Goal: Task Accomplishment & Management: Use online tool/utility

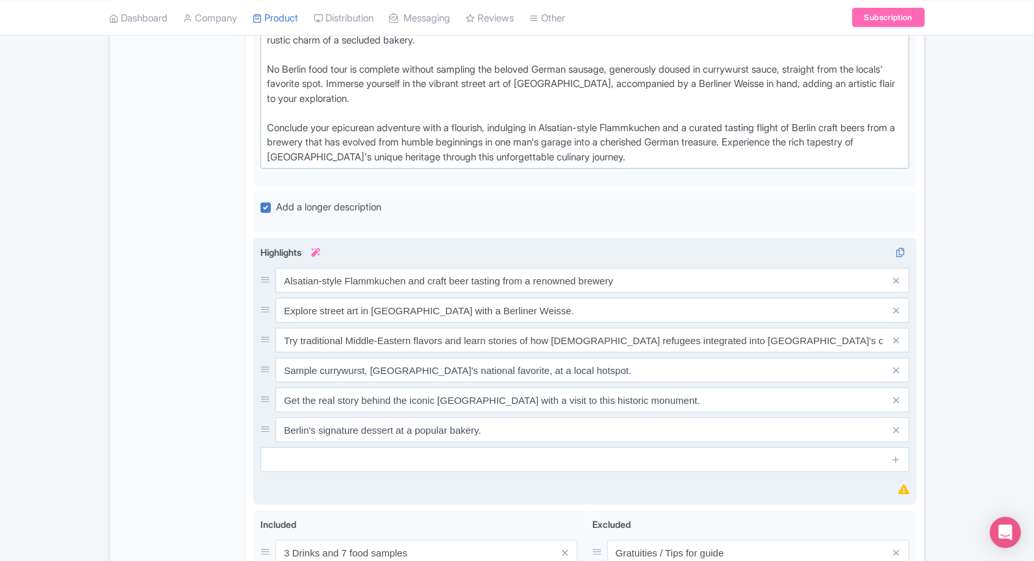
scroll to position [799, 0]
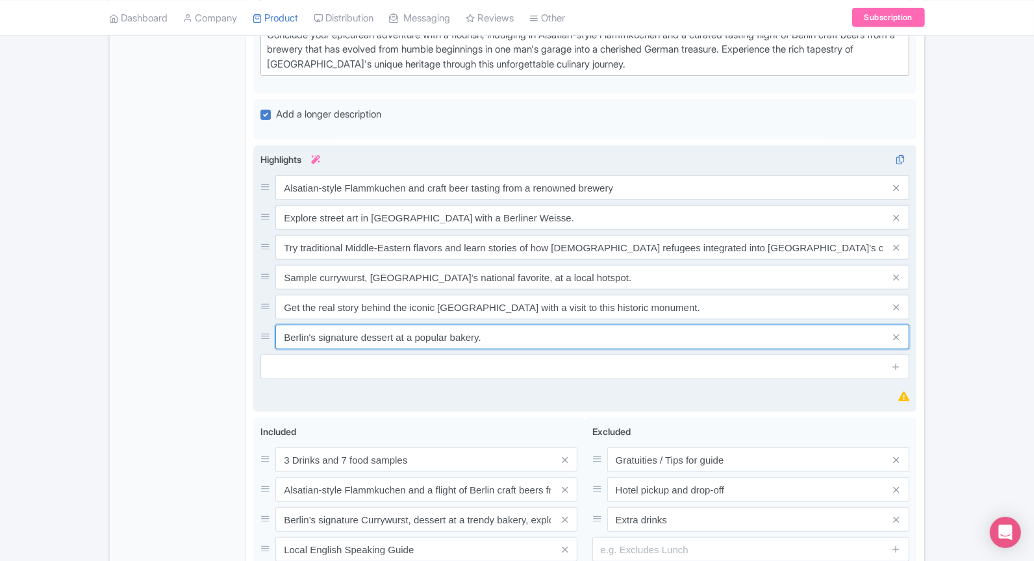
drag, startPoint x: 509, startPoint y: 352, endPoint x: 273, endPoint y: 183, distance: 290.0
click at [272, 194] on div "Alsatian-style Flammkuchen and craft beer tasting from a renowned brewery Explo…" at bounding box center [584, 262] width 649 height 174
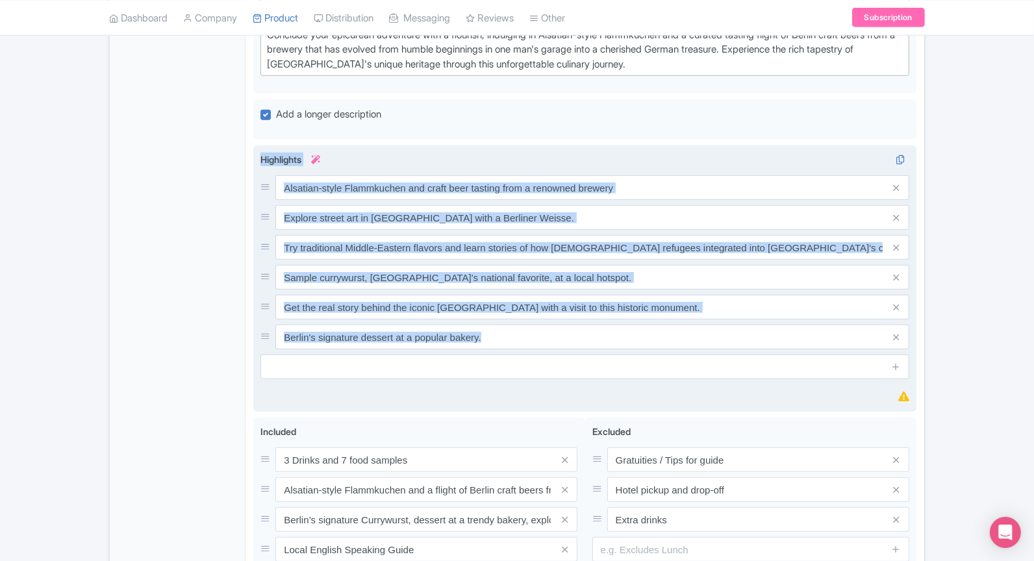
drag, startPoint x: 261, startPoint y: 166, endPoint x: 530, endPoint y: 372, distance: 338.3
click at [530, 372] on div "Highlights i Alsatian-style Flammkuchen and craft beer tasting from a renowned …" at bounding box center [584, 266] width 649 height 227
copy div "Highlights i"
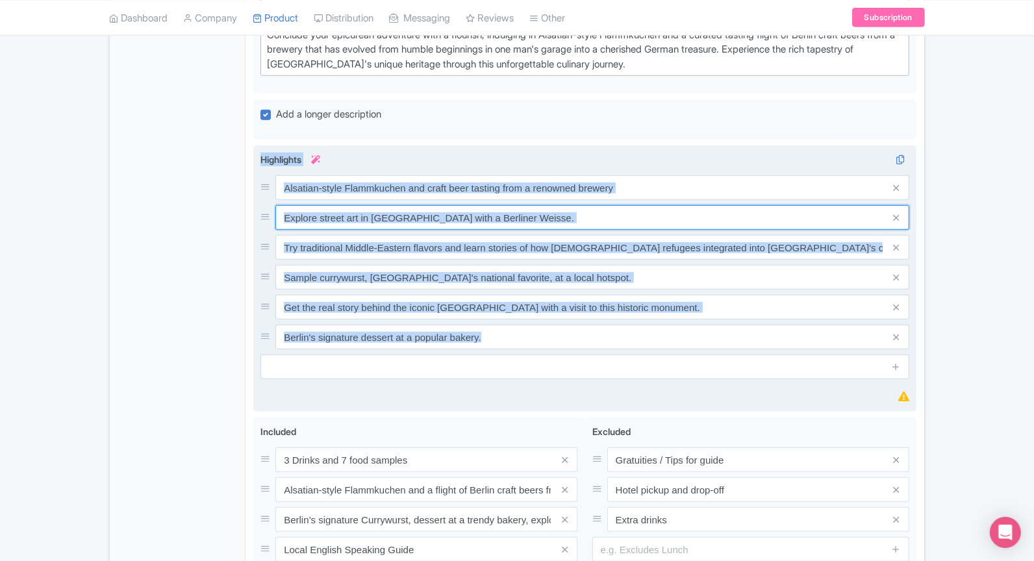
click at [379, 224] on input "Explore street art in Dead Chicken Alley with a Berliner Weisse." at bounding box center [592, 217] width 634 height 25
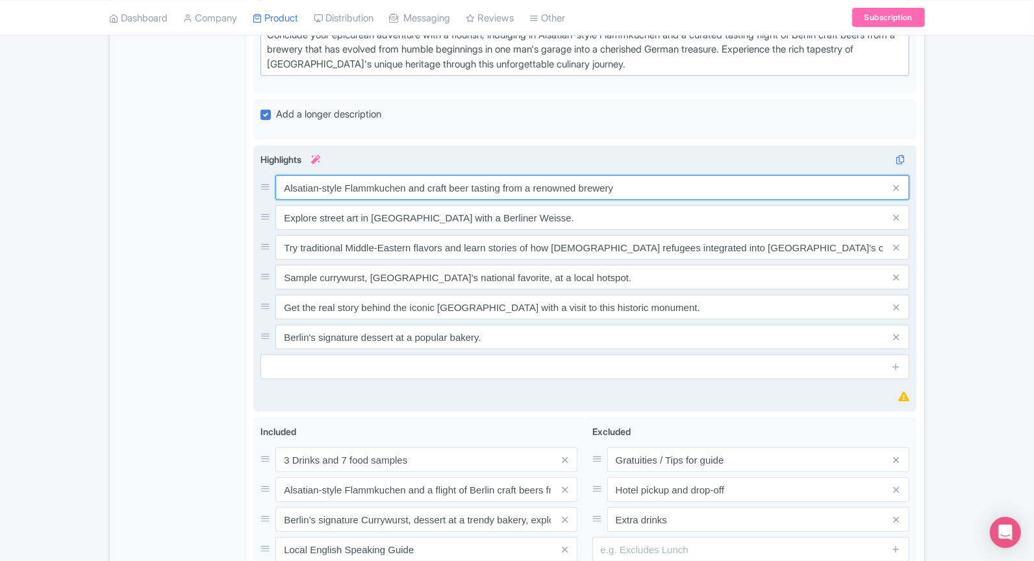
drag, startPoint x: 284, startPoint y: 198, endPoint x: 640, endPoint y: 224, distance: 356.2
click at [640, 224] on div "Alsatian-style Flammkuchen and craft beer tasting from a renowned brewery Explo…" at bounding box center [584, 262] width 649 height 174
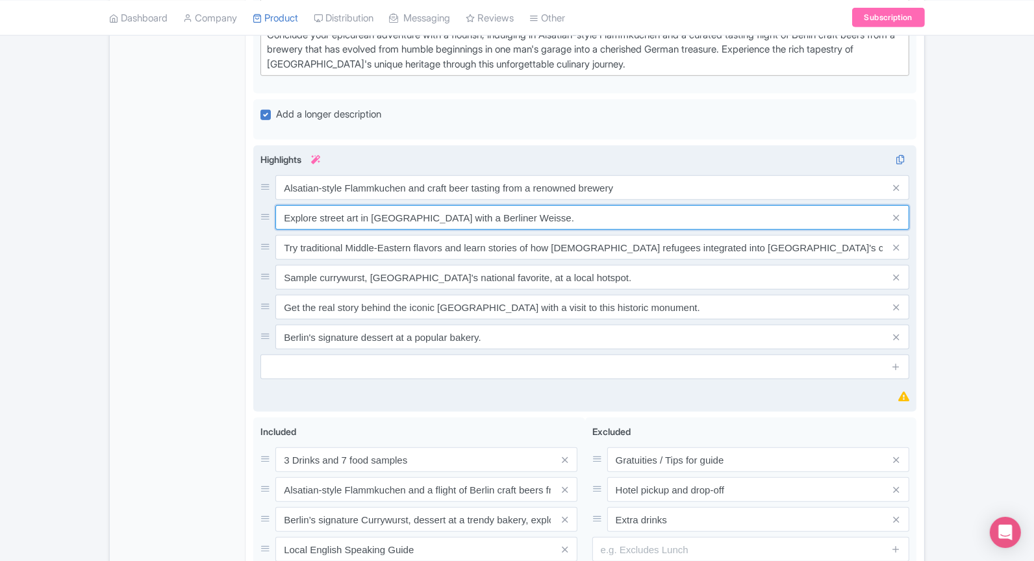
drag, startPoint x: 282, startPoint y: 221, endPoint x: 611, endPoint y: 227, distance: 329.4
click at [611, 227] on input "Explore street art in Dead Chicken Alley with a Berliner Weisse." at bounding box center [592, 217] width 634 height 25
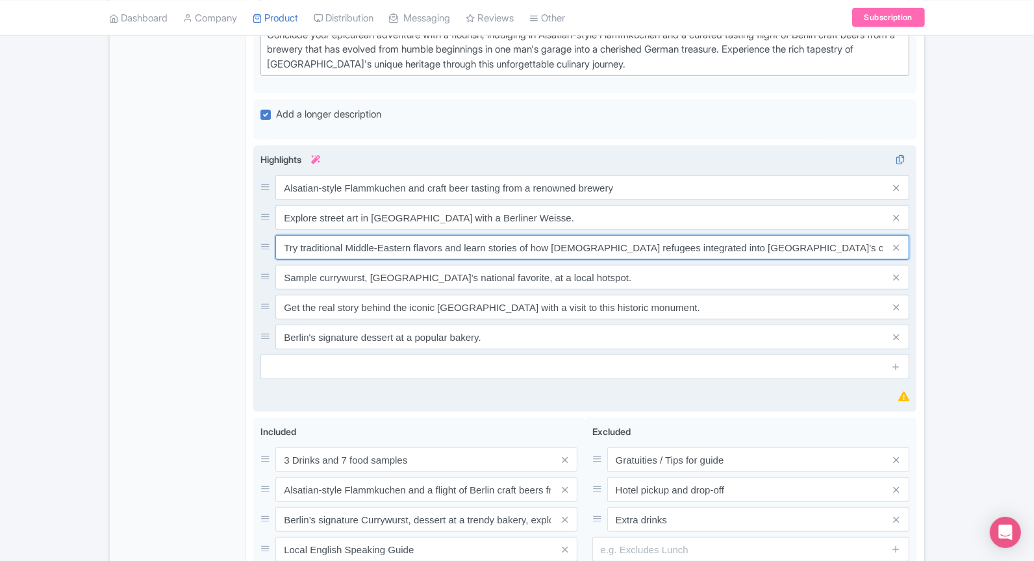
drag, startPoint x: 783, startPoint y: 259, endPoint x: 271, endPoint y: 251, distance: 511.9
click at [271, 251] on div "Try traditional Middle-Eastern flavors and learn stories of how Syrian refugees…" at bounding box center [584, 247] width 649 height 25
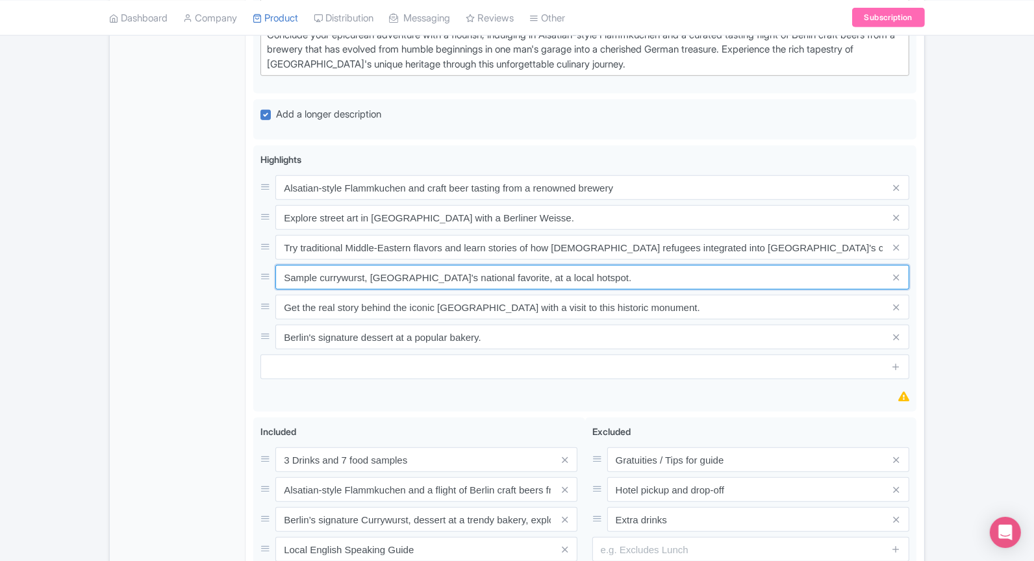
drag, startPoint x: 594, startPoint y: 284, endPoint x: 229, endPoint y: 286, distance: 364.4
click at [229, 286] on div "General Booking Info Locations Settings Pricing Gallery Itinerary FAQs Eating B…" at bounding box center [517, 56] width 814 height 1274
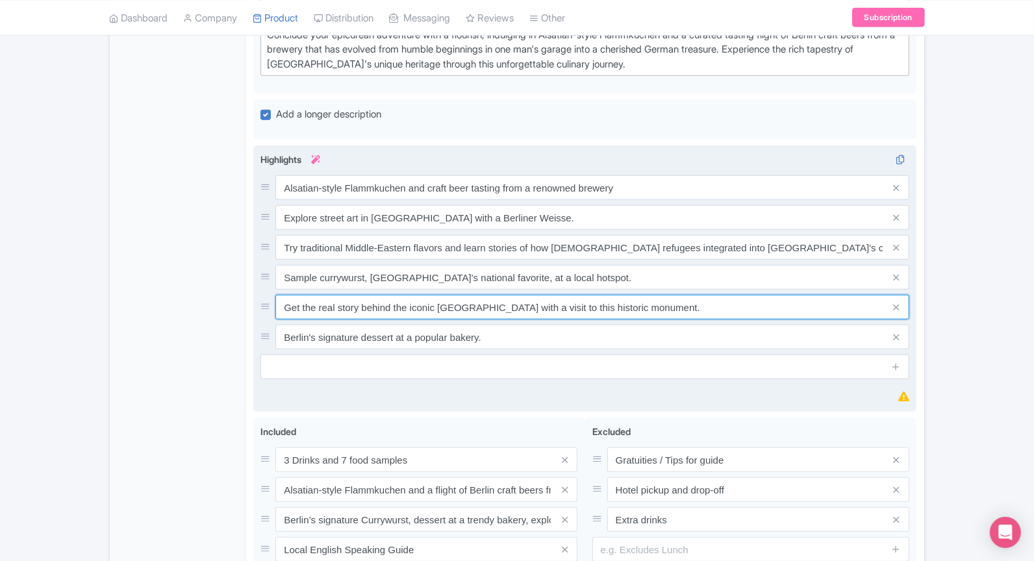
drag, startPoint x: 673, startPoint y: 322, endPoint x: 277, endPoint y: 316, distance: 395.6
click at [277, 316] on input "Get the real story behind the iconic Berlin Wall with a visit to this historic …" at bounding box center [592, 307] width 634 height 25
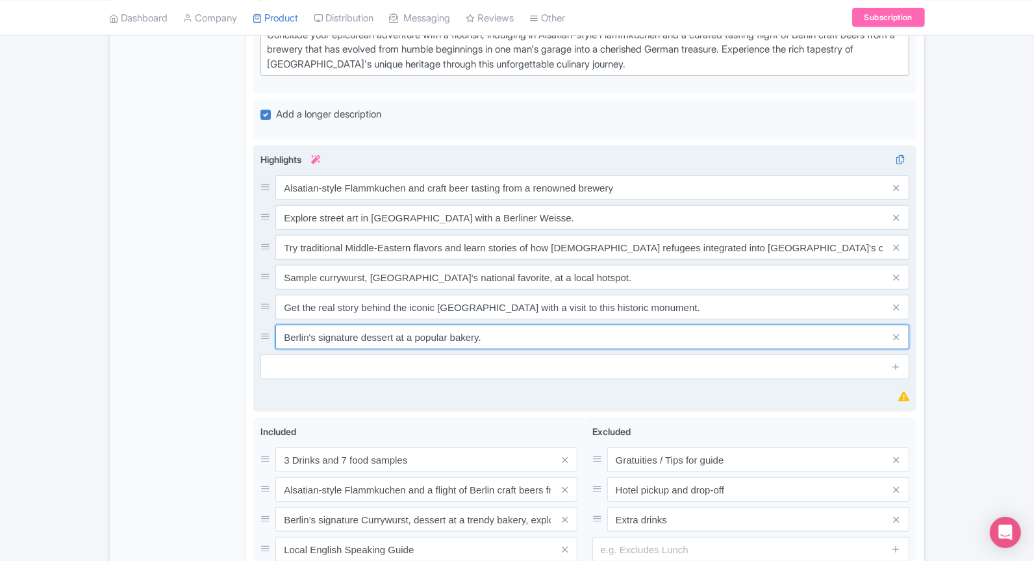
drag, startPoint x: 487, startPoint y: 347, endPoint x: 277, endPoint y: 329, distance: 210.5
click at [277, 329] on div "Alsatian-style Flammkuchen and craft beer tasting from a renowned brewery Explo…" at bounding box center [584, 262] width 649 height 174
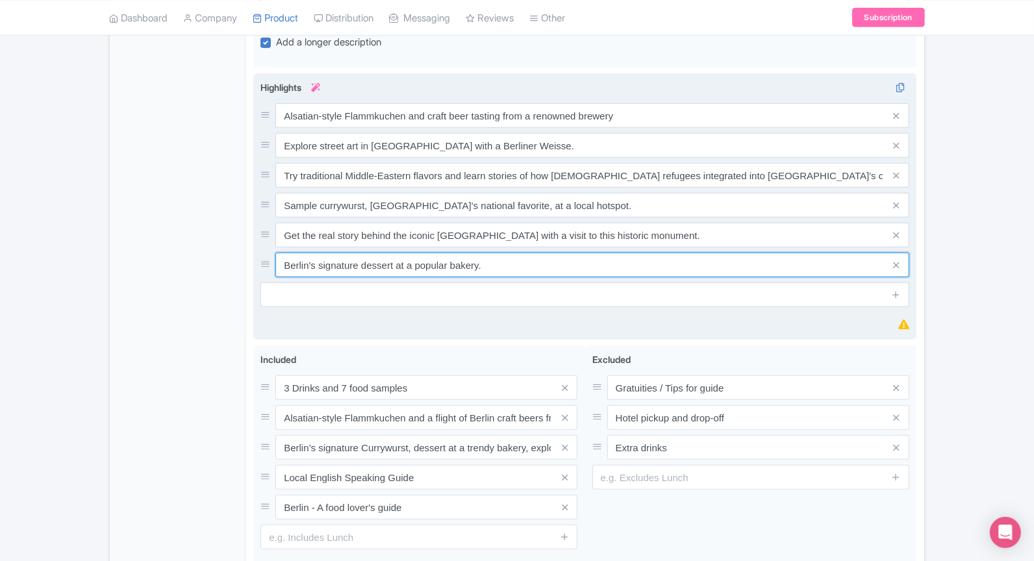
scroll to position [881, 0]
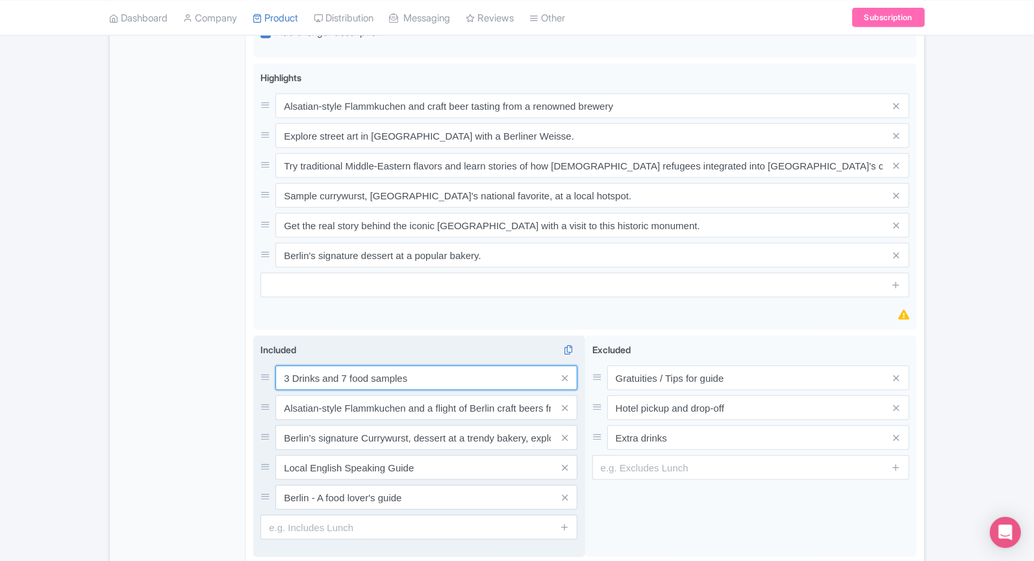
drag, startPoint x: 282, startPoint y: 388, endPoint x: 381, endPoint y: 394, distance: 99.5
click at [381, 390] on input "3 Drinks and 7 food samples" at bounding box center [426, 378] width 302 height 25
drag, startPoint x: 290, startPoint y: 419, endPoint x: 584, endPoint y: 421, distance: 294.2
click at [584, 421] on div "Included i 3 Drinks and 7 food samples Alsatian-style Flammkuchen and a flight …" at bounding box center [419, 447] width 332 height 222
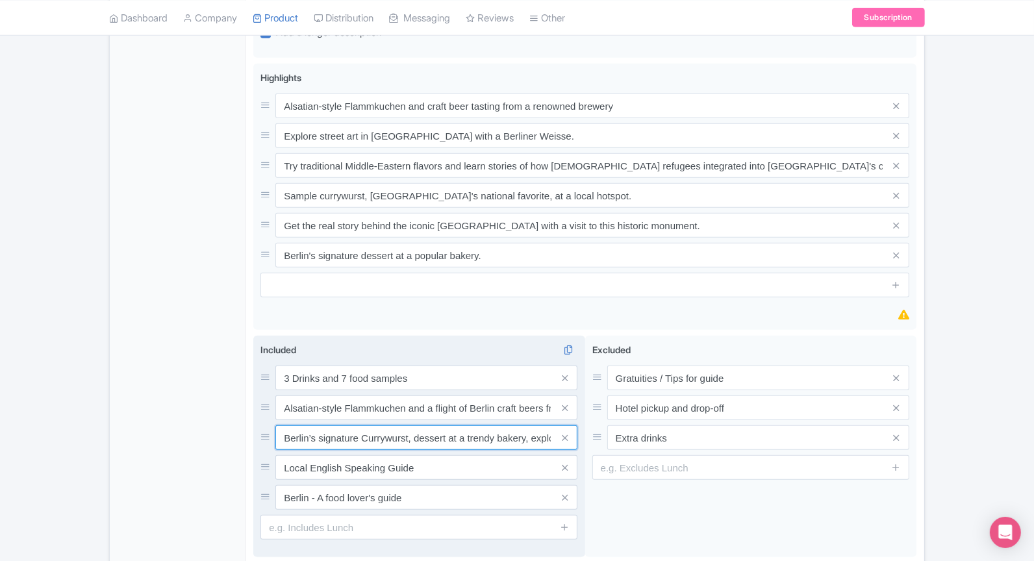
scroll to position [0, 94]
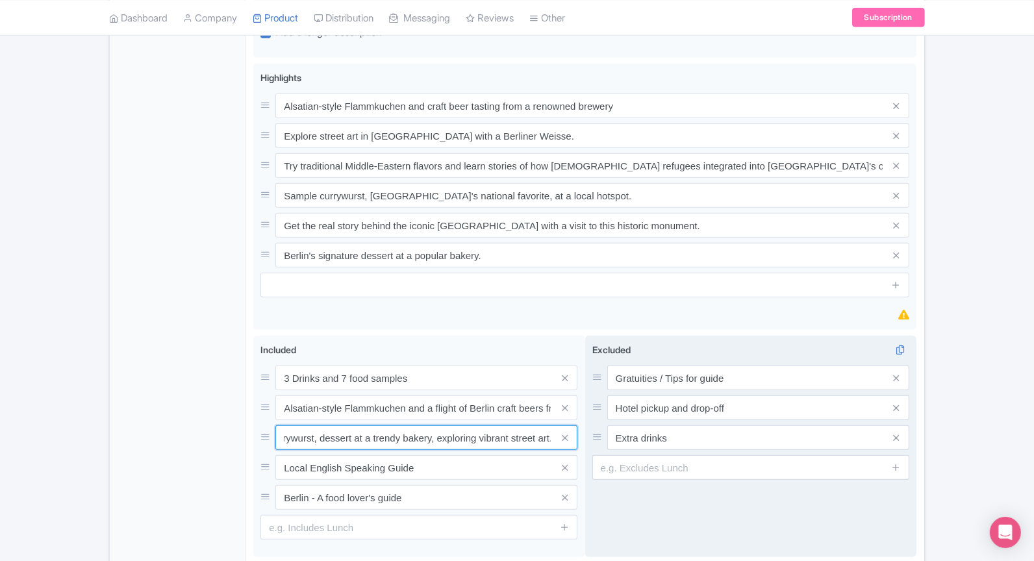
drag, startPoint x: 283, startPoint y: 446, endPoint x: 591, endPoint y: 472, distance: 309.0
click at [591, 472] on div "3 Drinks and 7 food samples Alsatian-style Flammkuchen and a flight of Berlin c…" at bounding box center [584, 449] width 663 height 227
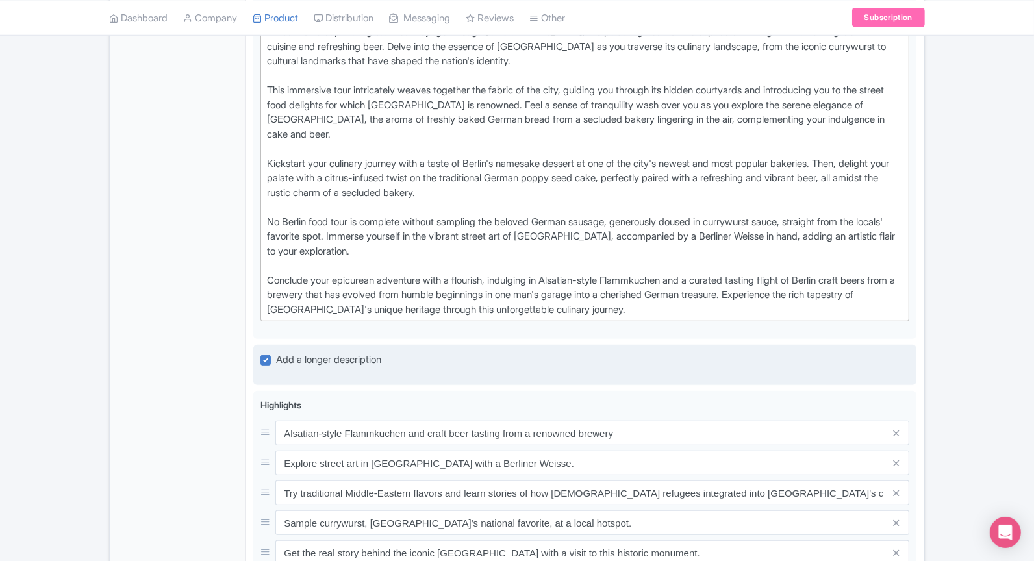
scroll to position [450, 0]
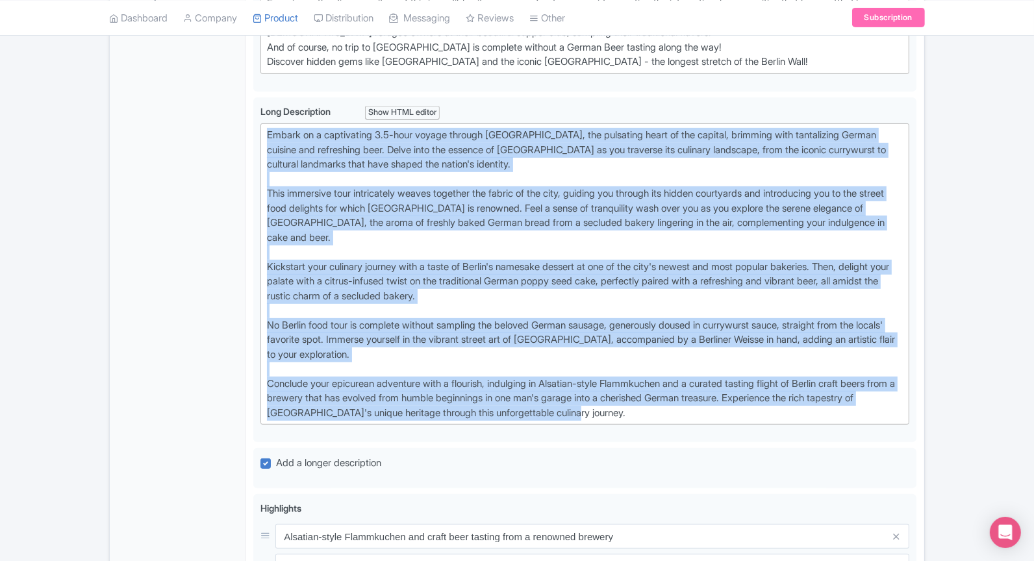
drag, startPoint x: 618, startPoint y: 420, endPoint x: 216, endPoint y: 108, distance: 508.3
click at [216, 108] on div "General Booking Info Locations Settings Pricing Gallery Itinerary FAQs Eating B…" at bounding box center [517, 405] width 814 height 1274
type trix-editor "<div>Embark on a captivating 3.5-hour voyage through Berlin Mitte, the pulsatin…"
copy div "Embark on a captivating 3.5-hour voyage through Berlin Mitte, the pulsating hea…"
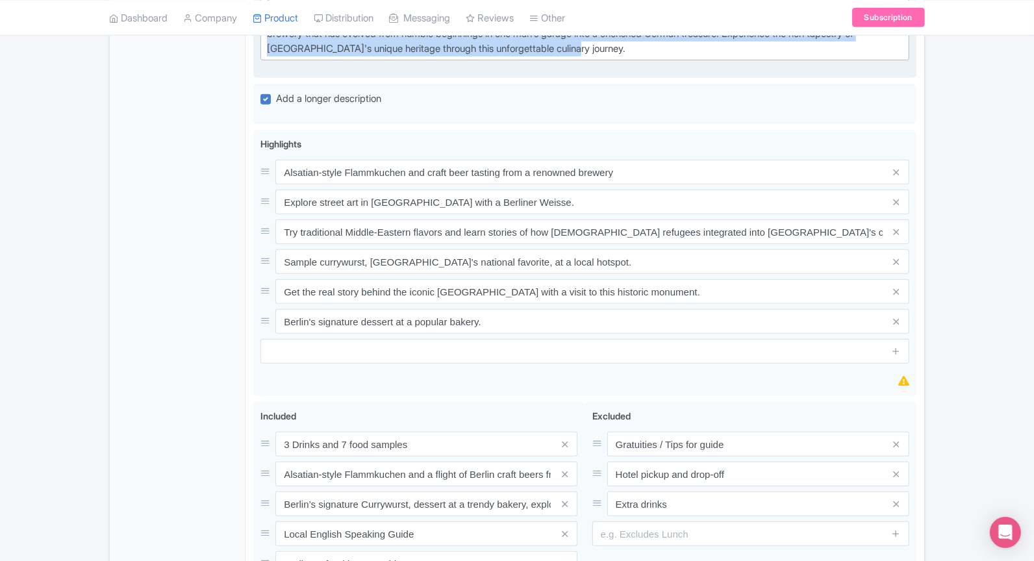
scroll to position [829, 0]
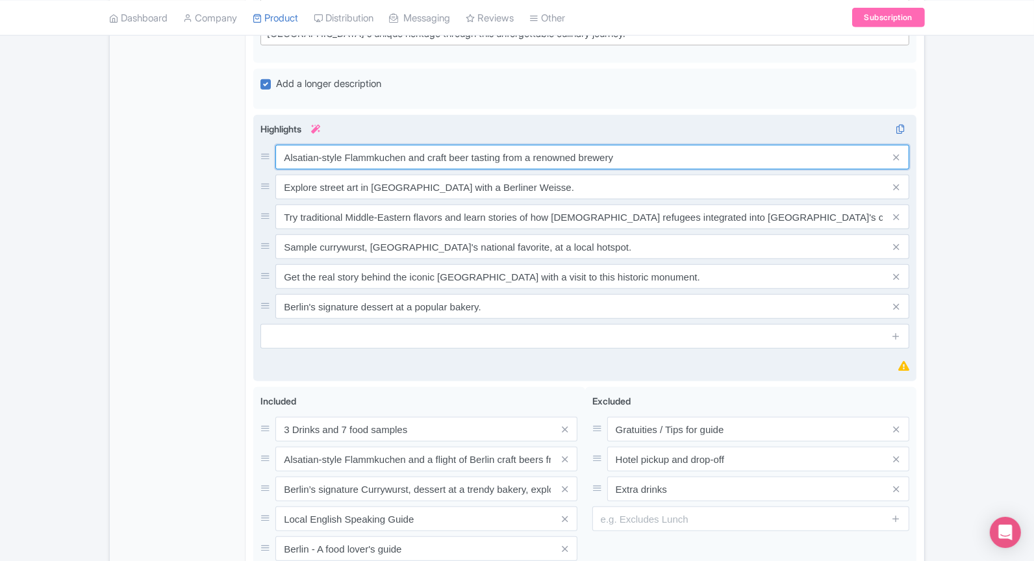
drag, startPoint x: 627, startPoint y: 167, endPoint x: 262, endPoint y: 160, distance: 364.4
click at [262, 160] on div "Alsatian-style Flammkuchen and craft beer tasting from a renowned brewery" at bounding box center [584, 157] width 649 height 25
paste input "Sample Berlin's most iconic street food: currywurst and a [PERSON_NAME] kebab f…"
type input "Sample Berlin's most iconic street food: currywurst and a [PERSON_NAME] kebab f…"
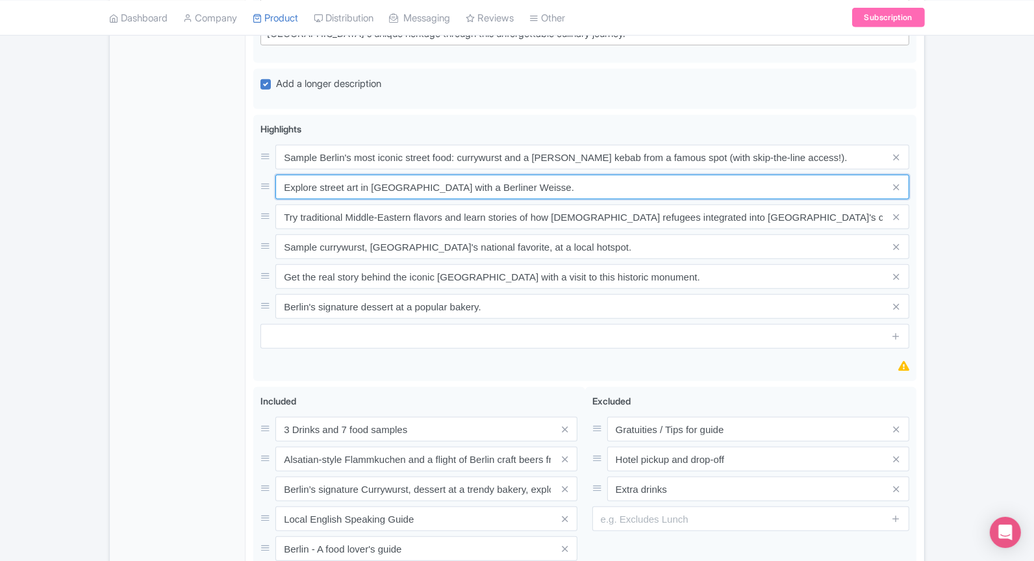
drag, startPoint x: 557, startPoint y: 199, endPoint x: 235, endPoint y: 198, distance: 321.5
click at [235, 198] on div "General Booking Info Locations Settings Pricing Gallery Itinerary FAQs Eating B…" at bounding box center [517, 26] width 814 height 1274
paste input "njoy a traditional German potato soup in a unique 19th-century themed restaurant"
type input "Enjoy a traditional German potato soup in a unique 19th-century themed restaura…"
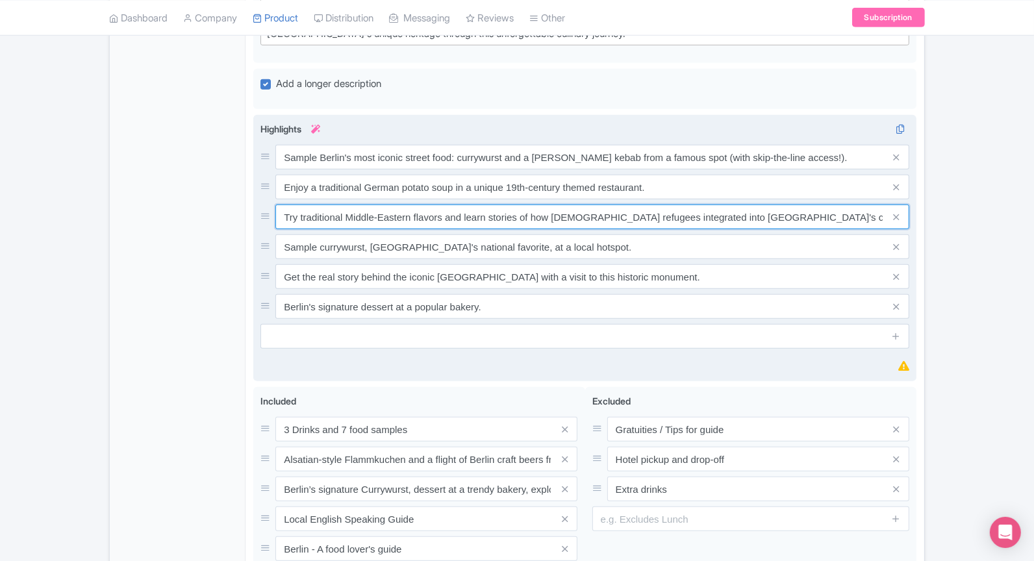
drag, startPoint x: 681, startPoint y: 241, endPoint x: 347, endPoint y: 246, distance: 333.9
click at [347, 246] on div "Sample Berlin's most iconic street food: currywurst and a Döner kebab from a fa…" at bounding box center [584, 232] width 649 height 174
paste input "Explore the vibrant street art of Dead Chicken Alley while sipping a classic Be…"
type input "Explore the vibrant street art of Dead Chicken Alley while sipping a classic Be…"
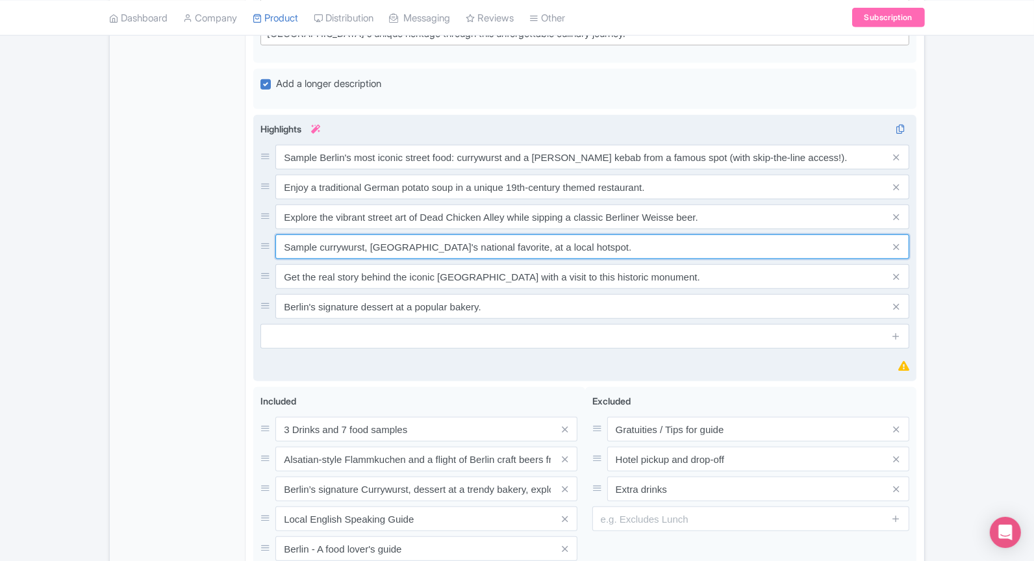
click at [437, 259] on input "Sample currywurst, Germany's national favorite, at a local hotspot." at bounding box center [592, 246] width 634 height 25
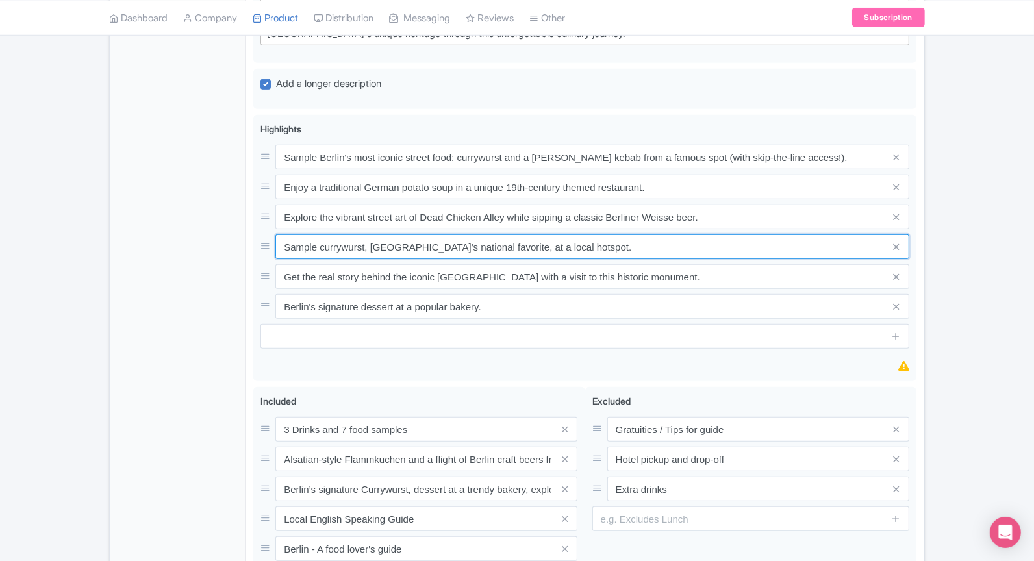
drag, startPoint x: 642, startPoint y: 258, endPoint x: 190, endPoint y: 252, distance: 452.1
click at [190, 252] on div "General Booking Info Locations Settings Pricing Gallery Itinerary FAQs Eating B…" at bounding box center [517, 26] width 814 height 1274
paste input "Finish with a tasting flight of 6 craft beers and a savory Flammkuchen at a ren…"
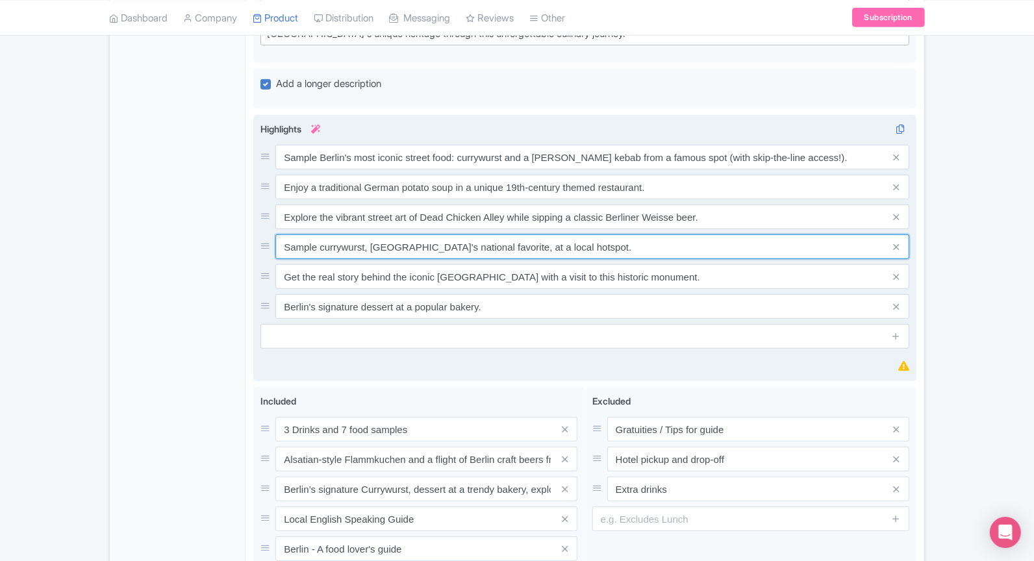
type input "Sample currywurst, Germany's national favorite, at a local hotspot."
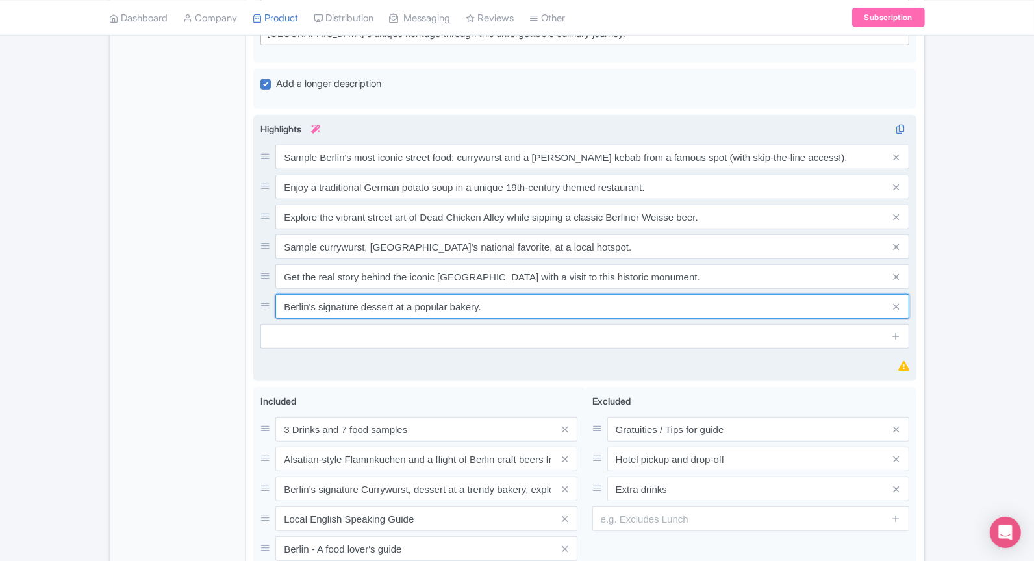
click at [540, 313] on input "Berlin's signature dessert at a popular bakery." at bounding box center [592, 306] width 634 height 25
drag, startPoint x: 531, startPoint y: 316, endPoint x: 267, endPoint y: 308, distance: 264.5
click at [267, 308] on div "Berlin's signature dessert at a popular bakery." at bounding box center [584, 306] width 649 height 25
paste input "Discover the incredible history of the Hackesche Höfe, a restored hub of Berlin…"
type input "Discover the incredible history of the Hackesche Höfe, a restored hub of Berlin…"
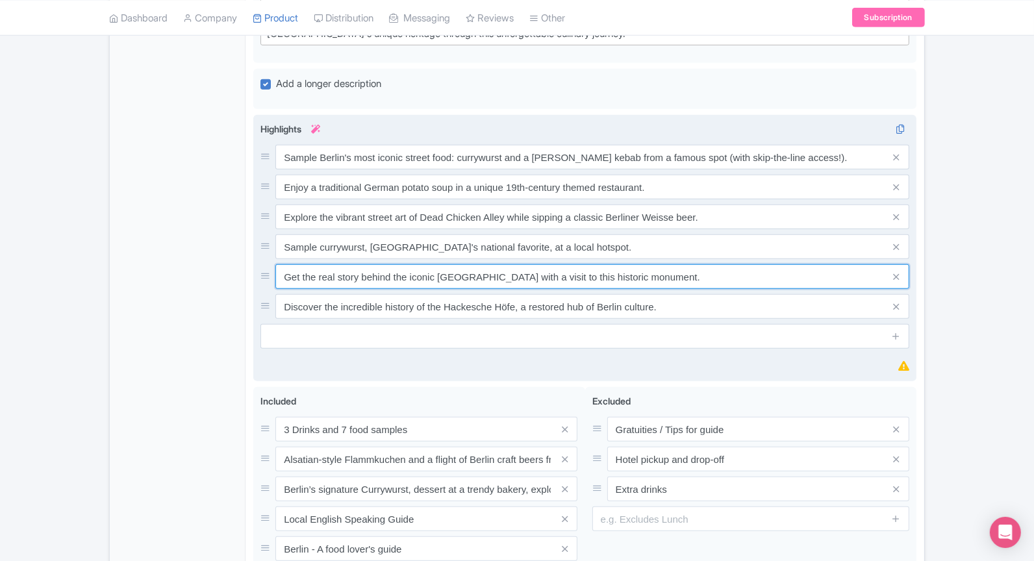
drag, startPoint x: 675, startPoint y: 283, endPoint x: 264, endPoint y: 283, distance: 410.5
click at [264, 283] on div "Get the real story behind the iconic Berlin Wall with a visit to this historic …" at bounding box center [584, 276] width 649 height 25
paste input "Finish with a tasting flight of 6 craft beers and a savory Flammkuchen at a ren…"
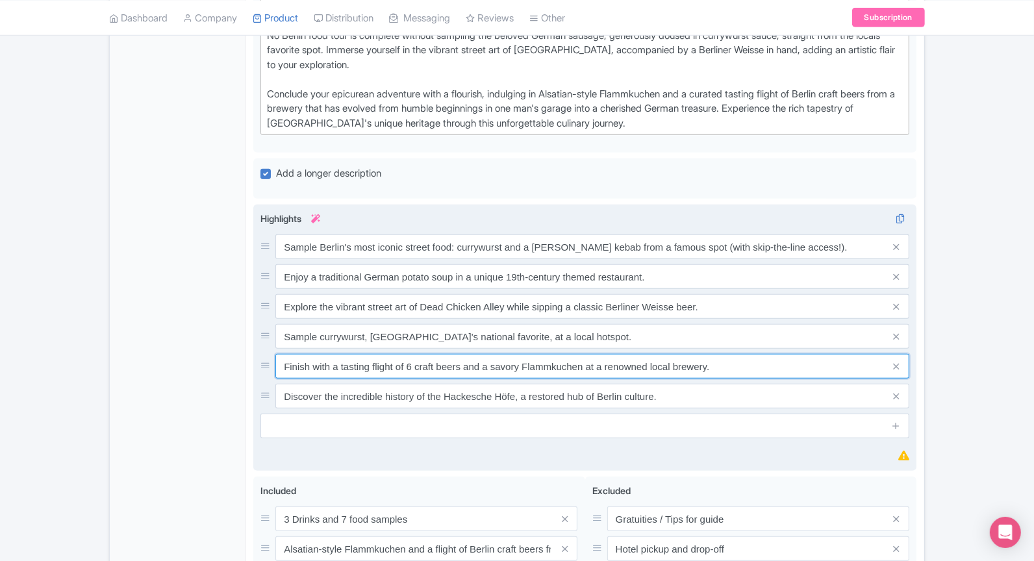
scroll to position [664, 0]
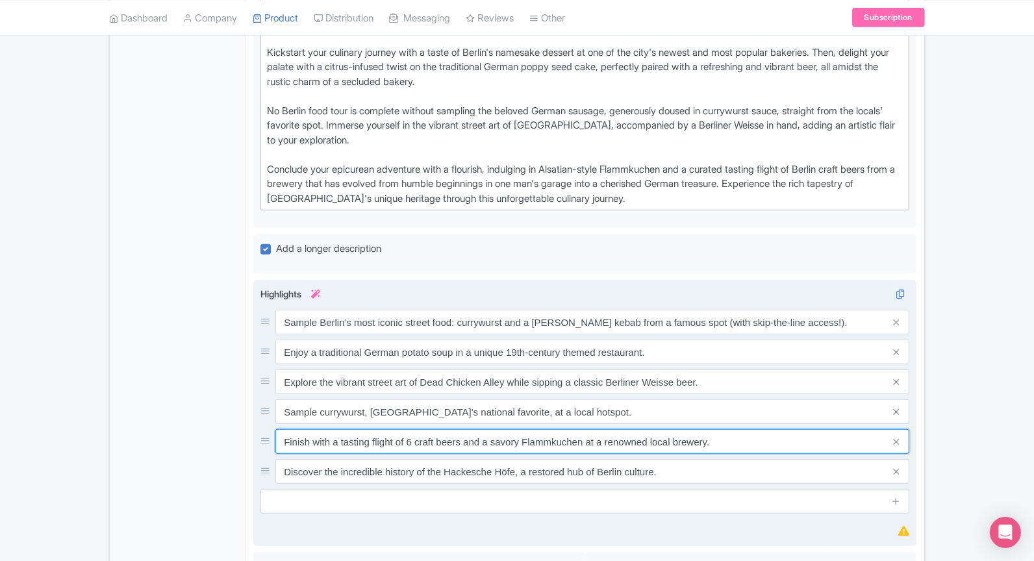
type input "Finish with a tasting flight of 6 craft beers and a savory Flammkuchen at a ren…"
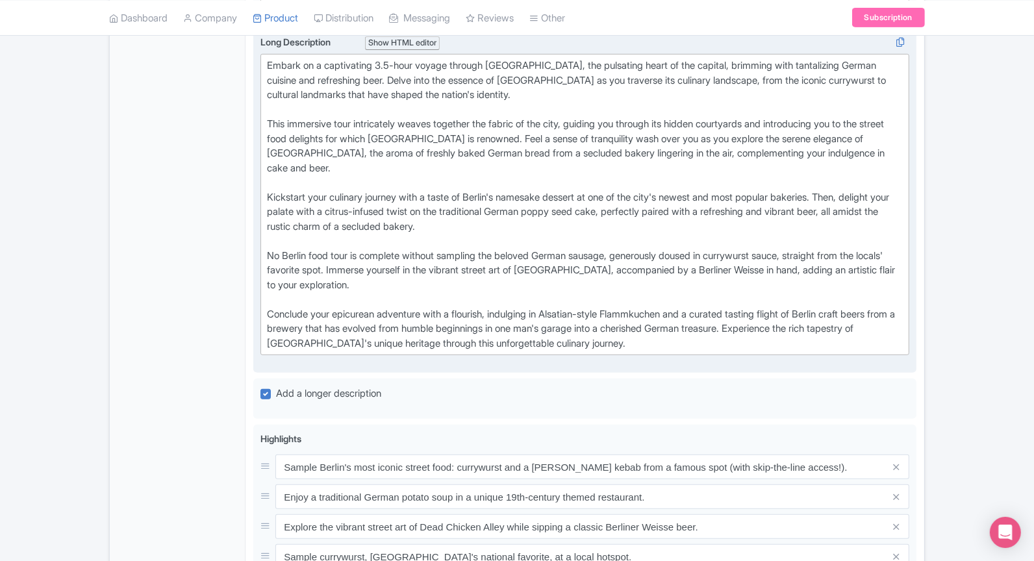
scroll to position [504, 0]
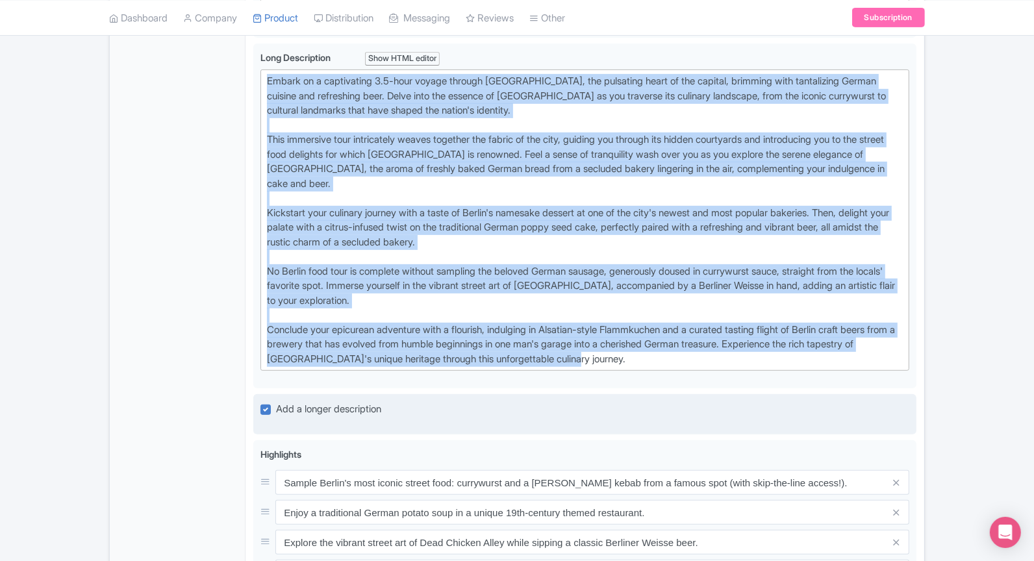
drag, startPoint x: 266, startPoint y: 92, endPoint x: 730, endPoint y: 420, distance: 568.4
click at [730, 420] on div "Eating Berlin: City Center Food & Beer Tour Name * i Eating Berlin: City Center…" at bounding box center [584, 331] width 663 height 1218
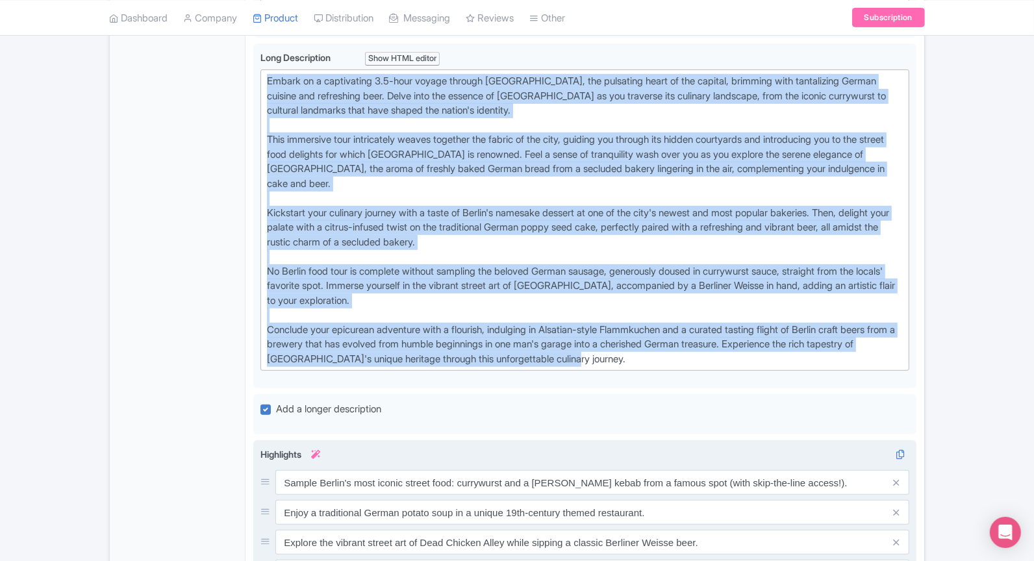
paste trix-editor "<div>Dive into the heart of Berlin Mitte on this 3.5-hour culinary journey that…"
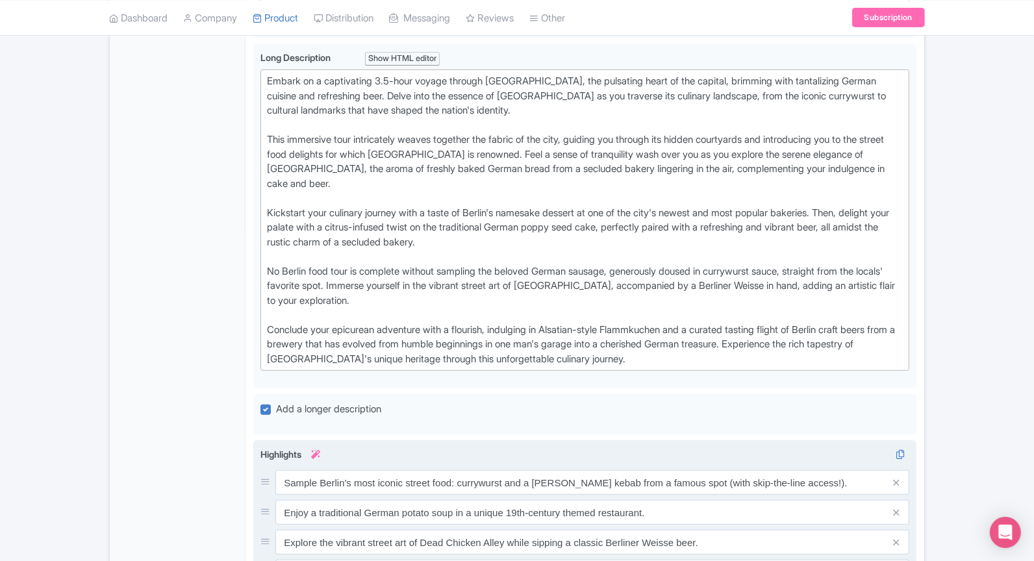
type trix-editor "<div>Dive into the heart of Berlin Mitte on this 3.5-hour culinary journey that…"
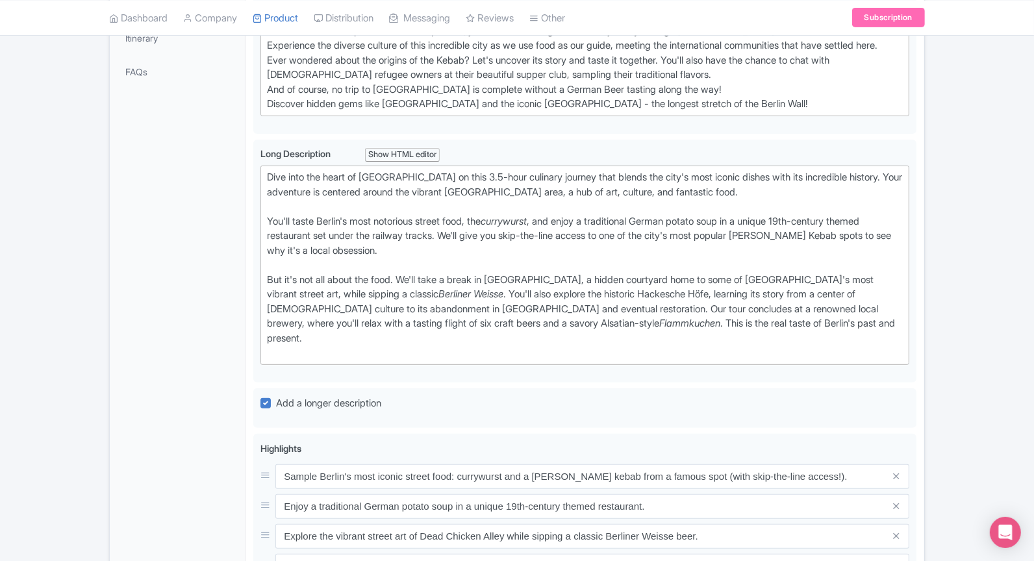
click at [979, 223] on div "← Back to Products Eating Berlin: City Center Food & Beer Tour ID# OZKHVI Conte…" at bounding box center [517, 348] width 1034 height 1269
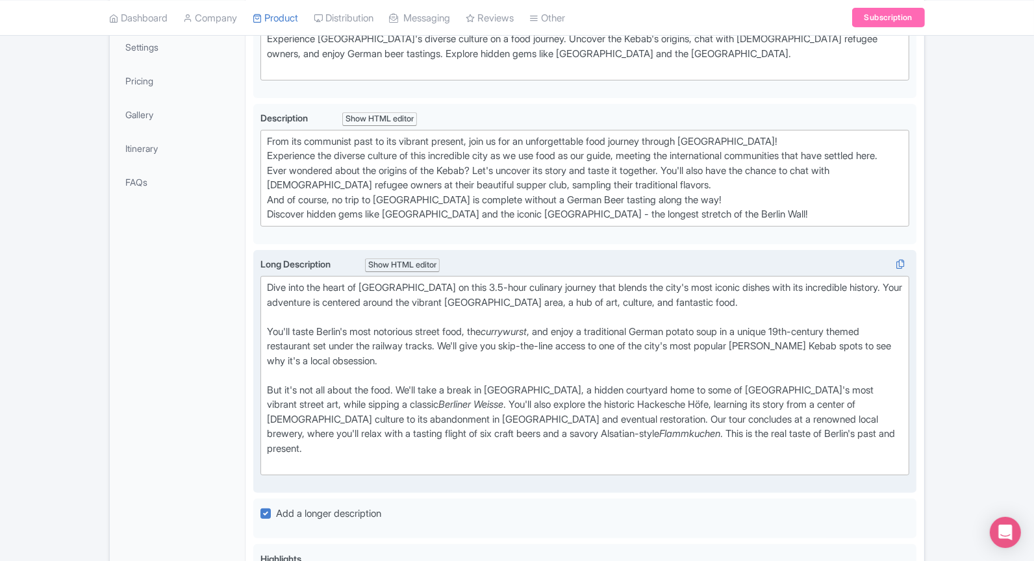
scroll to position [296, 0]
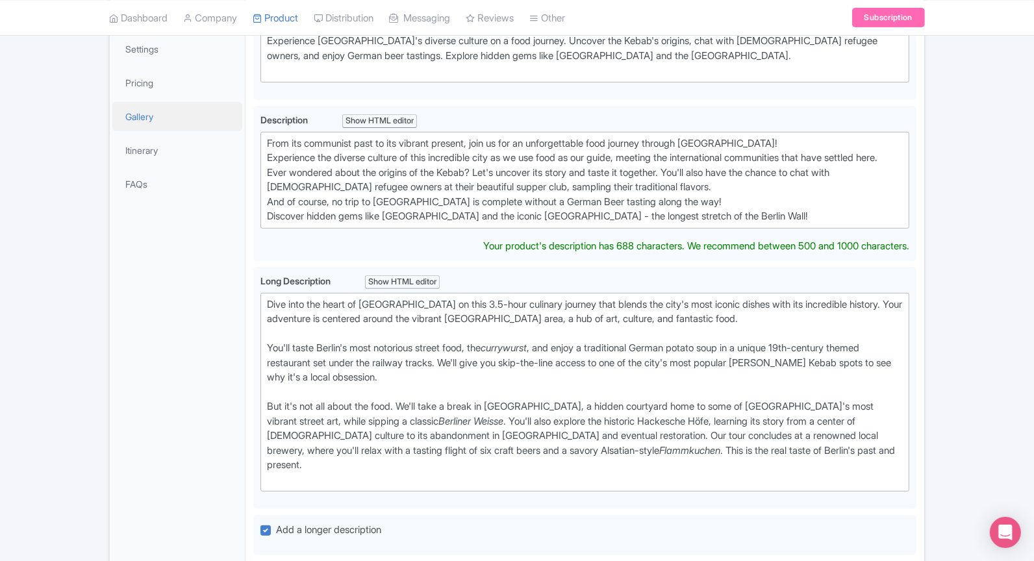
drag, startPoint x: 849, startPoint y: 225, endPoint x: 222, endPoint y: 108, distance: 637.6
click at [222, 108] on div "General Booking Info Locations Settings Pricing Gallery Itinerary FAQs Eating B…" at bounding box center [517, 516] width 814 height 1186
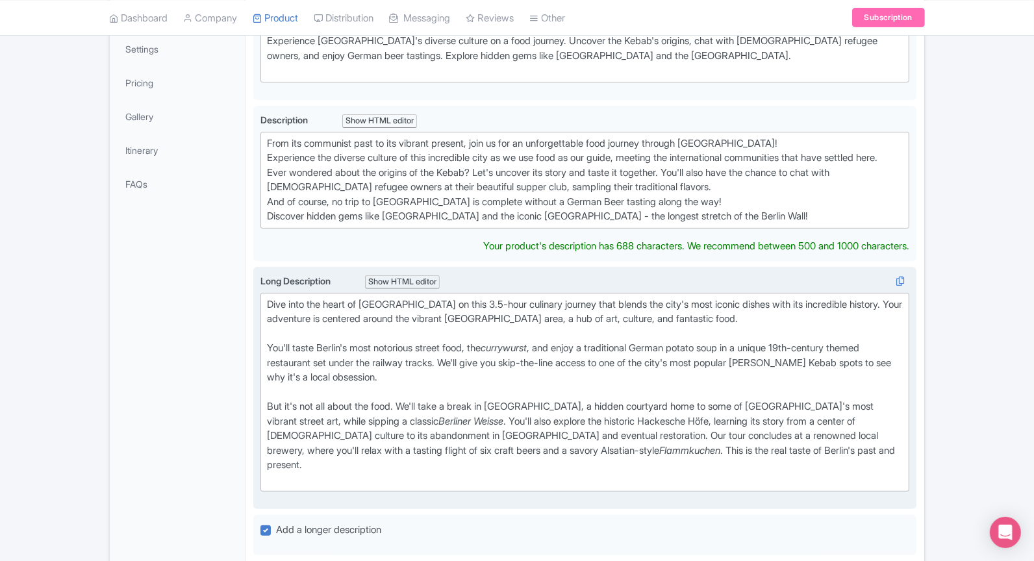
paste trix-editor "Dive into the heart of Berlin Mitte on this 3.5-hour culinary journey that blen…"
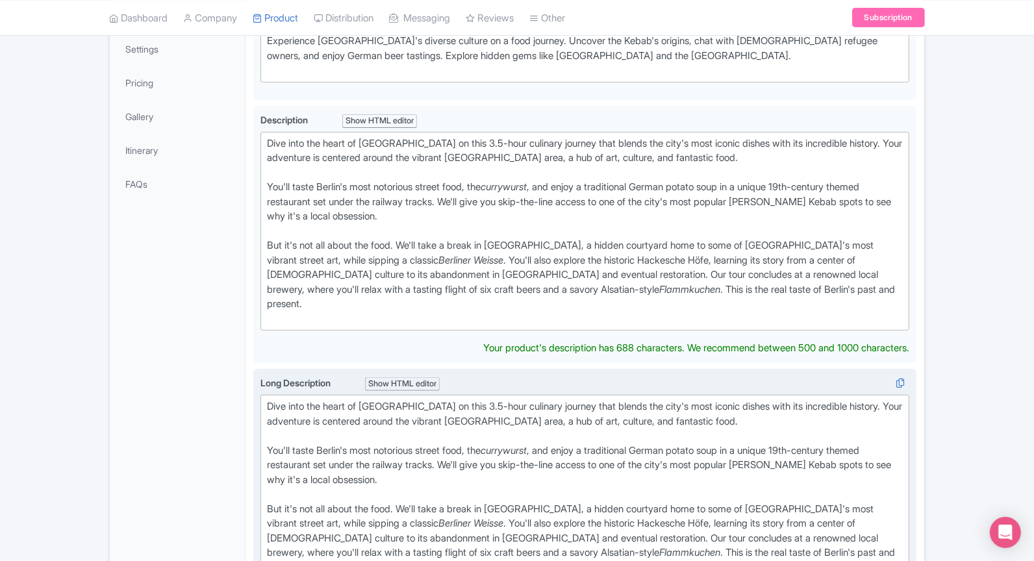
type trix-editor "<div>Dive into the heart of Berlin Mitte on this 3.5-hour culinary journey that…"
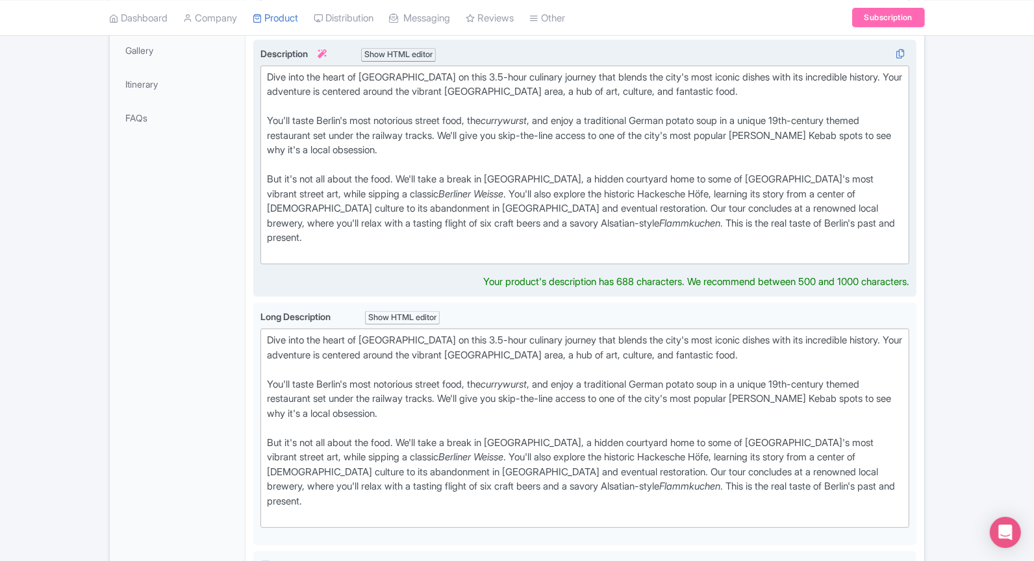
scroll to position [403, 0]
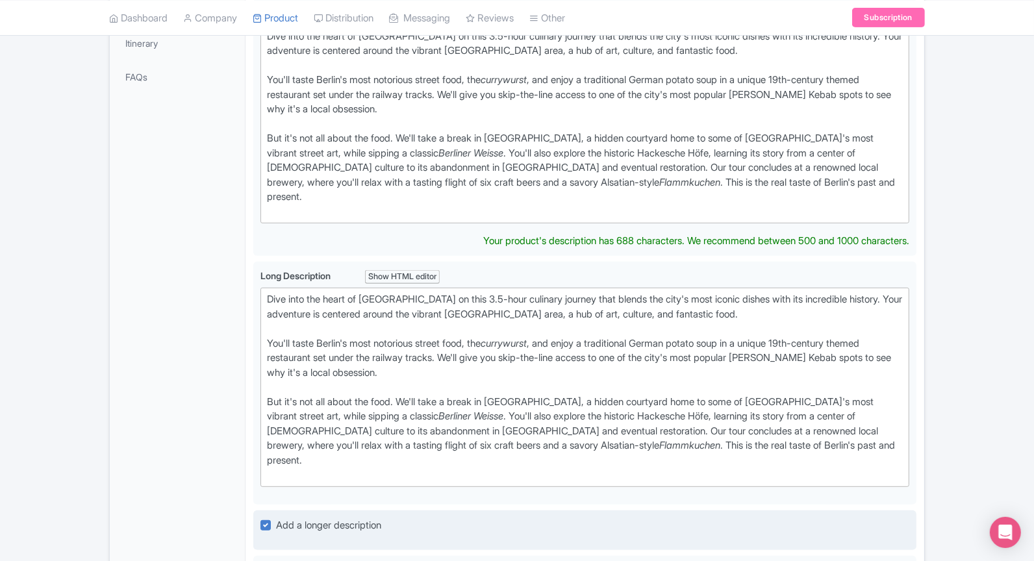
click at [262, 511] on div "Add a longer description" at bounding box center [584, 531] width 663 height 41
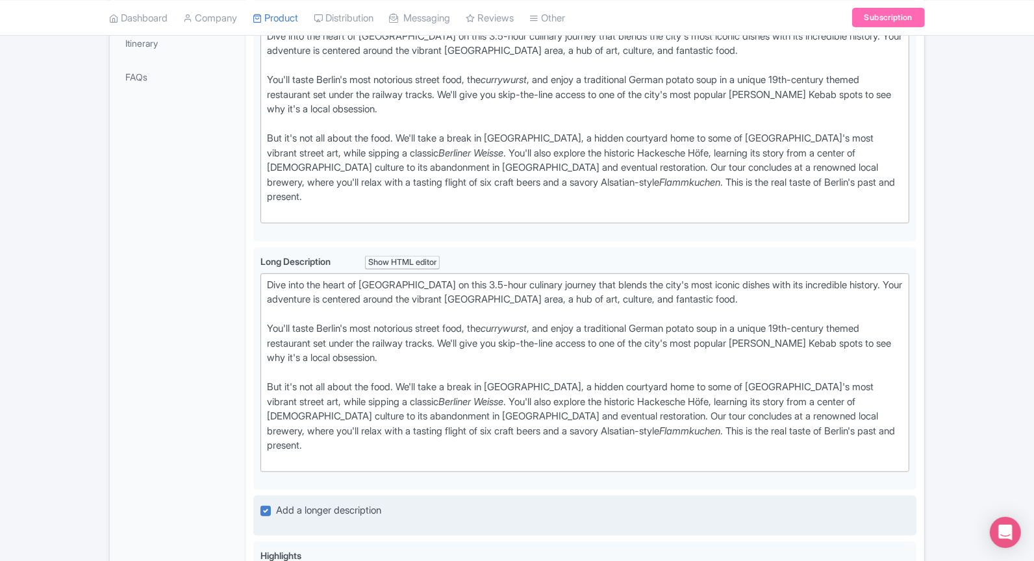
click at [276, 503] on label "Add a longer description" at bounding box center [328, 510] width 105 height 15
click at [276, 503] on input "Add a longer description" at bounding box center [280, 507] width 8 height 8
checkbox input "false"
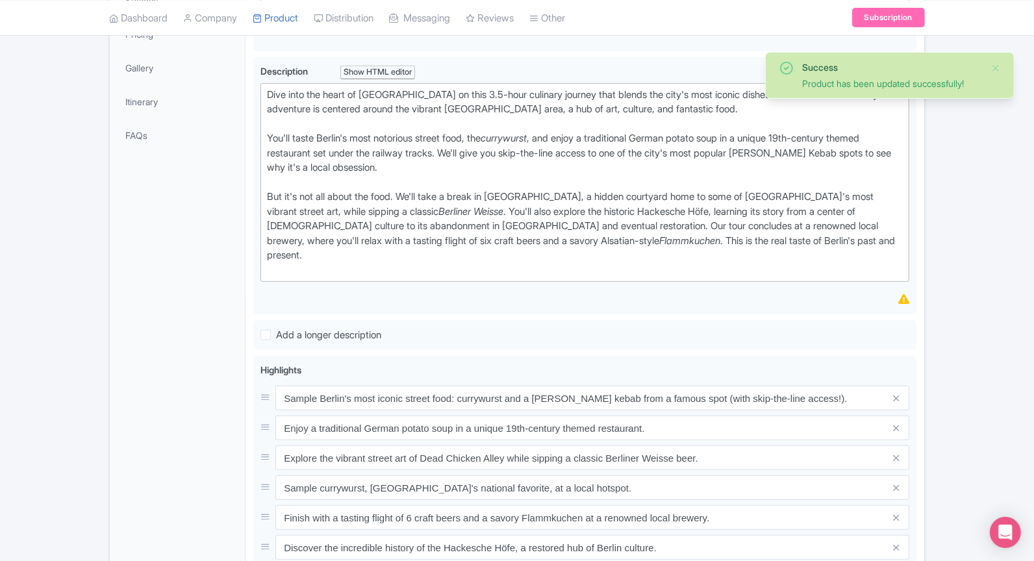
scroll to position [722, 0]
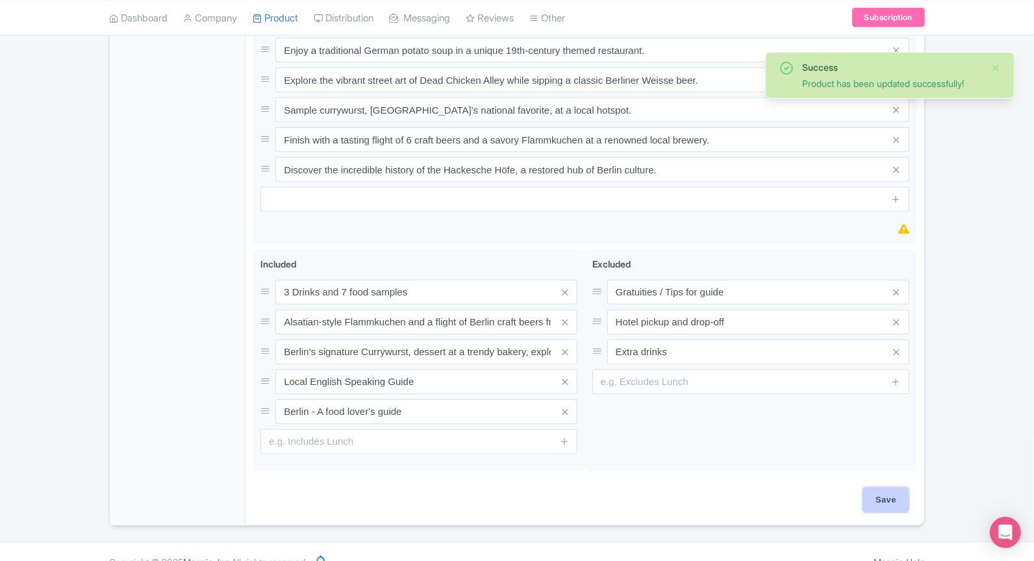
click at [901, 488] on input "Save" at bounding box center [885, 500] width 45 height 25
type input "Update Product"
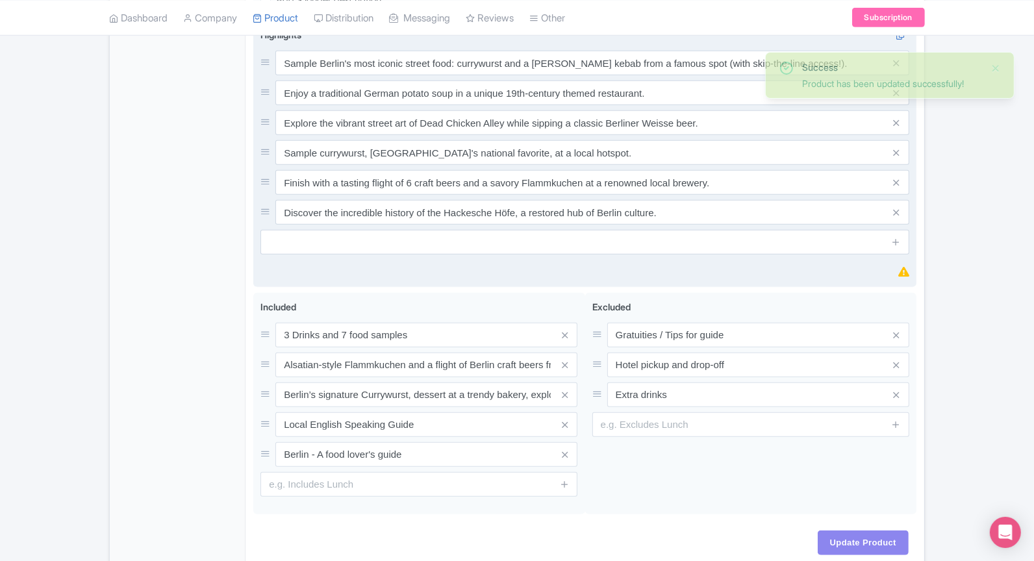
scroll to position [651, 0]
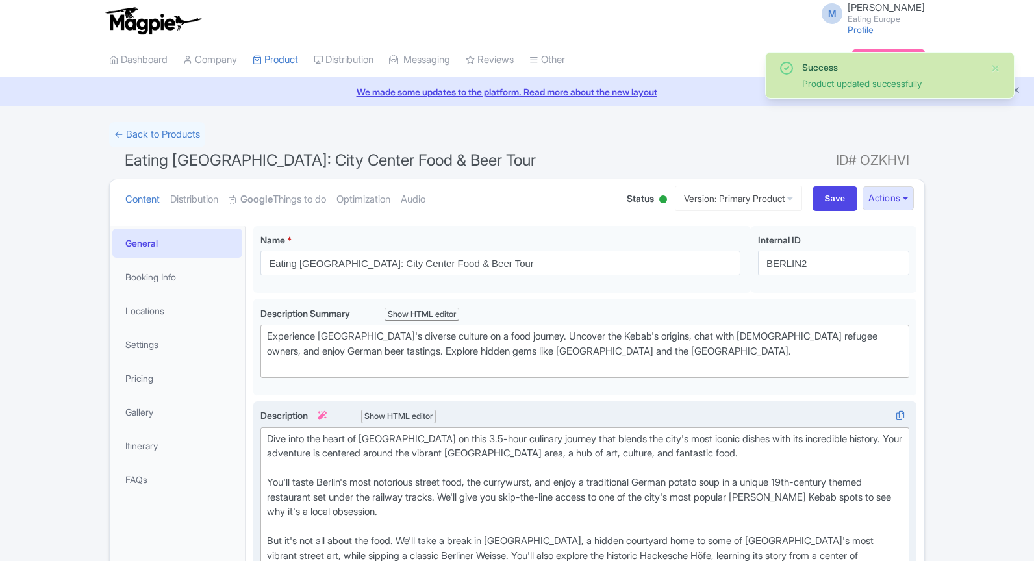
scroll to position [225, 0]
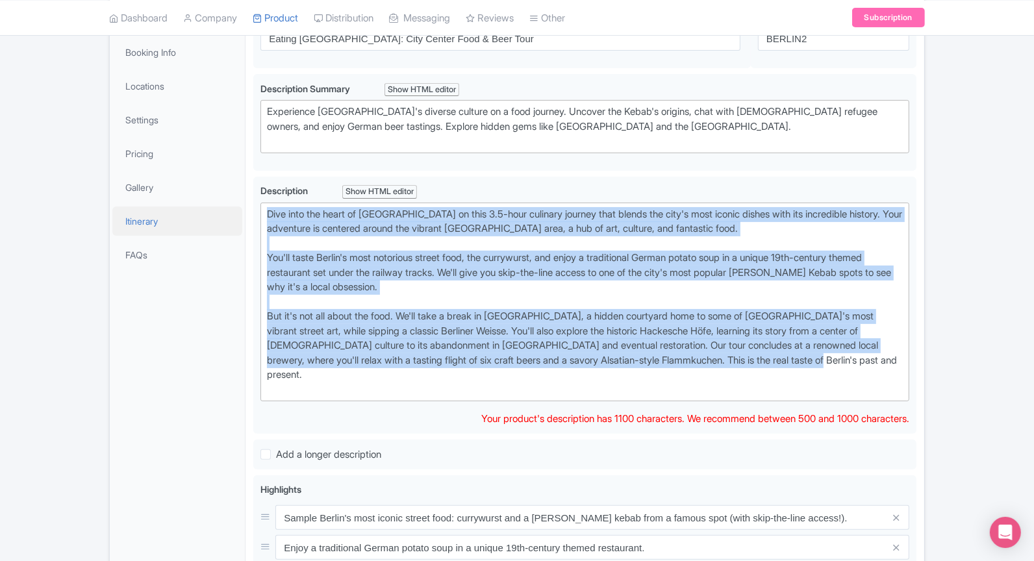
drag, startPoint x: 847, startPoint y: 362, endPoint x: 201, endPoint y: 212, distance: 662.8
click at [201, 212] on div "General Booking Info Locations Settings Pricing Gallery Itinerary FAQs Eating B…" at bounding box center [517, 503] width 814 height 1019
type trix-editor "<div>Dive into the heart of Berlin Mitte on this 3.5-hour culinary journey that…"
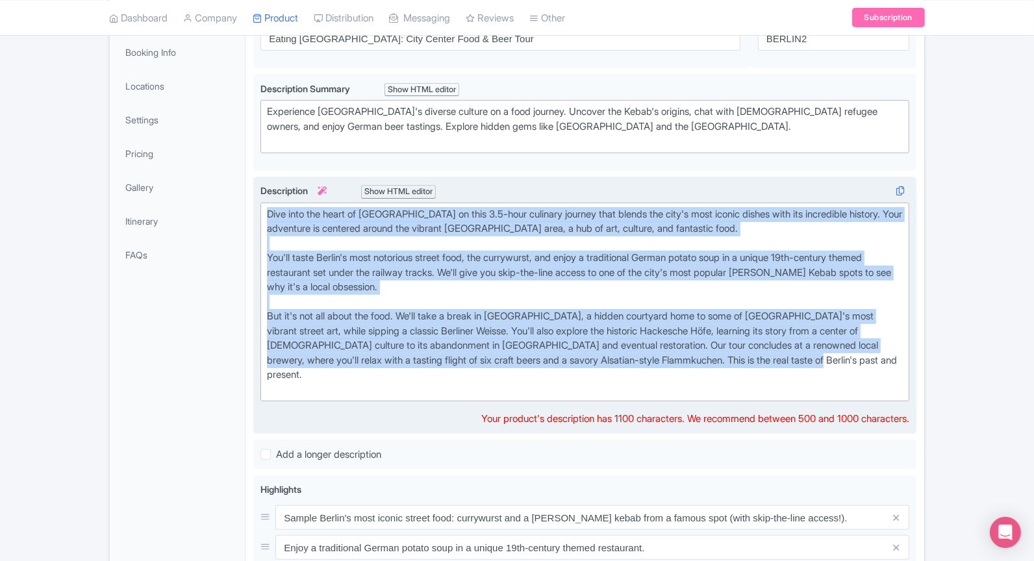
copy div "Dive into the heart of Berlin Mitte on this 3.5-hour culinary journey that blen…"
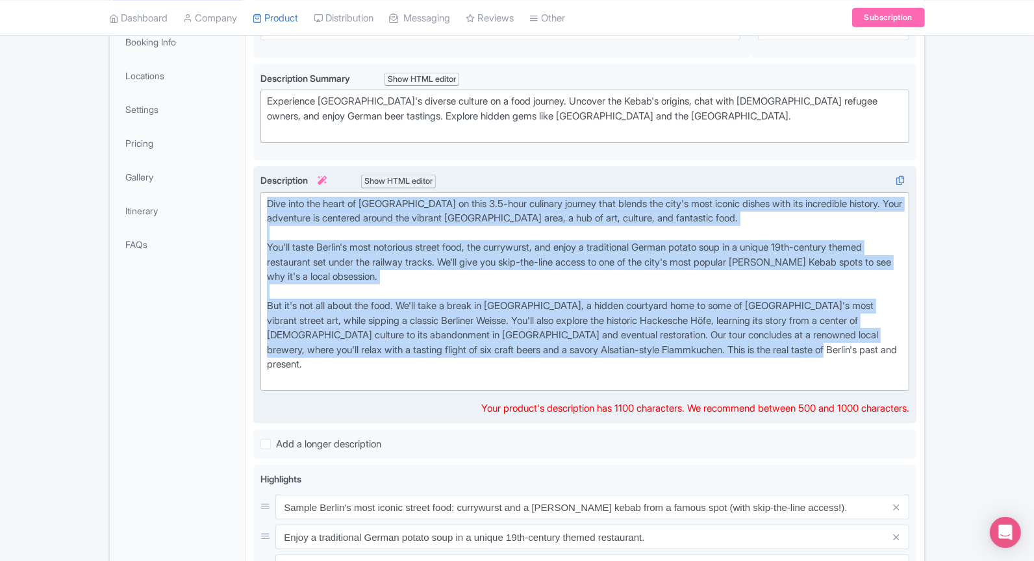
scroll to position [247, 0]
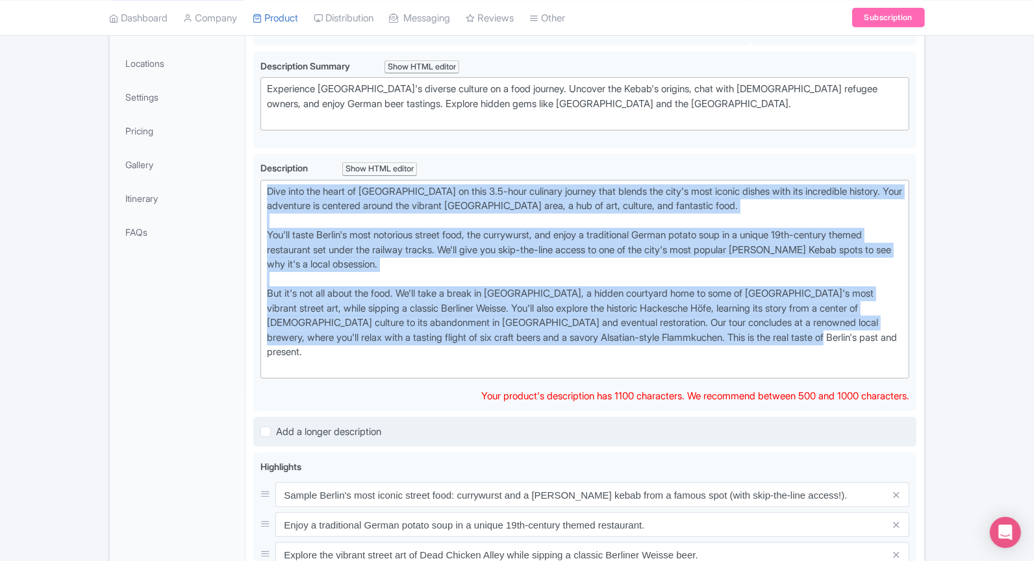
click at [350, 425] on span "Add a longer description" at bounding box center [328, 431] width 105 height 12
click at [284, 424] on input "Add a longer description" at bounding box center [280, 428] width 8 height 8
checkbox input "true"
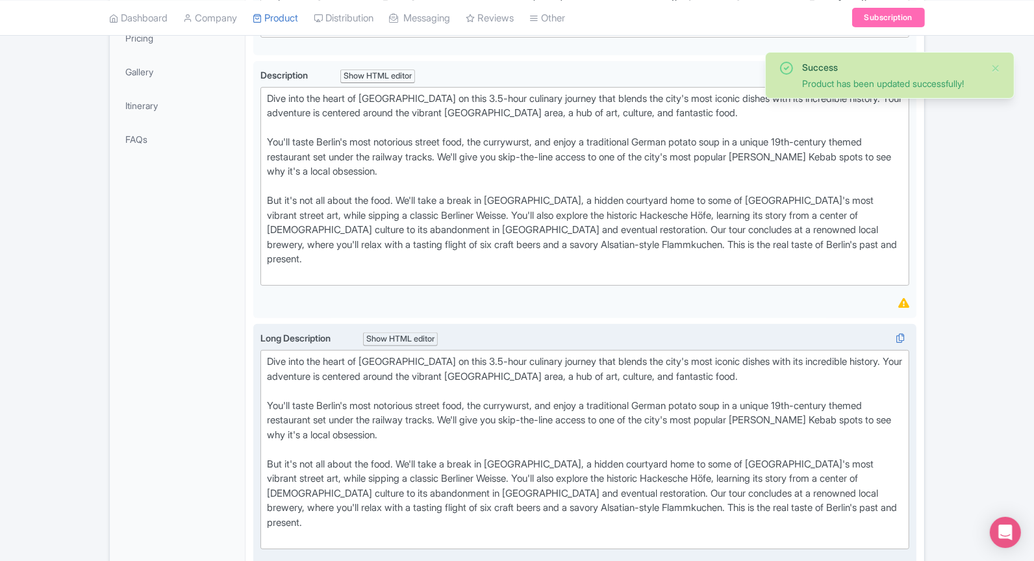
scroll to position [331, 0]
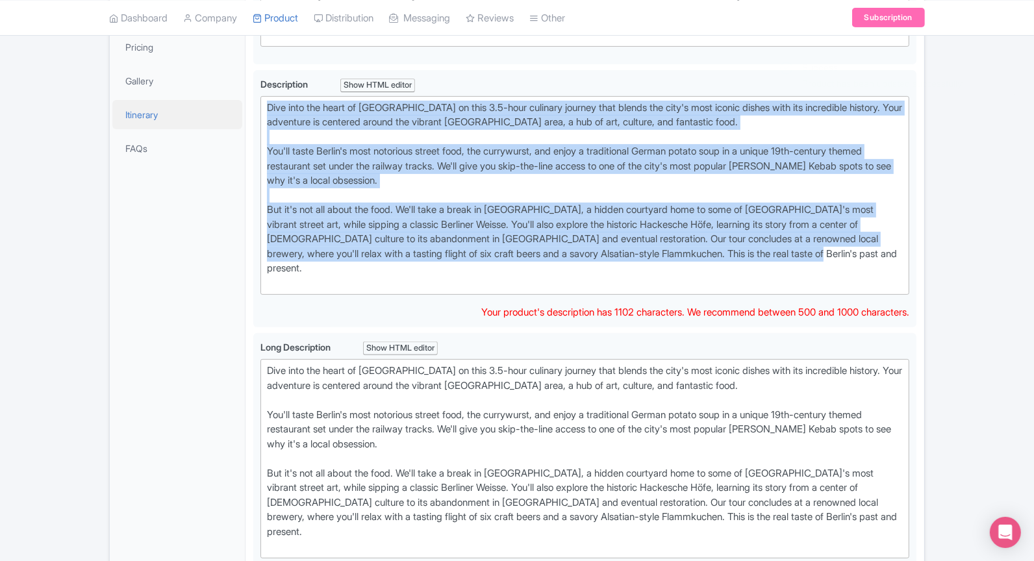
drag, startPoint x: 861, startPoint y: 248, endPoint x: 175, endPoint y: 106, distance: 699.8
click at [175, 106] on div "General Booking Info Locations Settings Pricing Gallery Itinerary FAQs Eating B…" at bounding box center [517, 531] width 814 height 1289
copy div "Dive into the heart of Berlin Mitte on this 3.5-hour culinary journey that blen…"
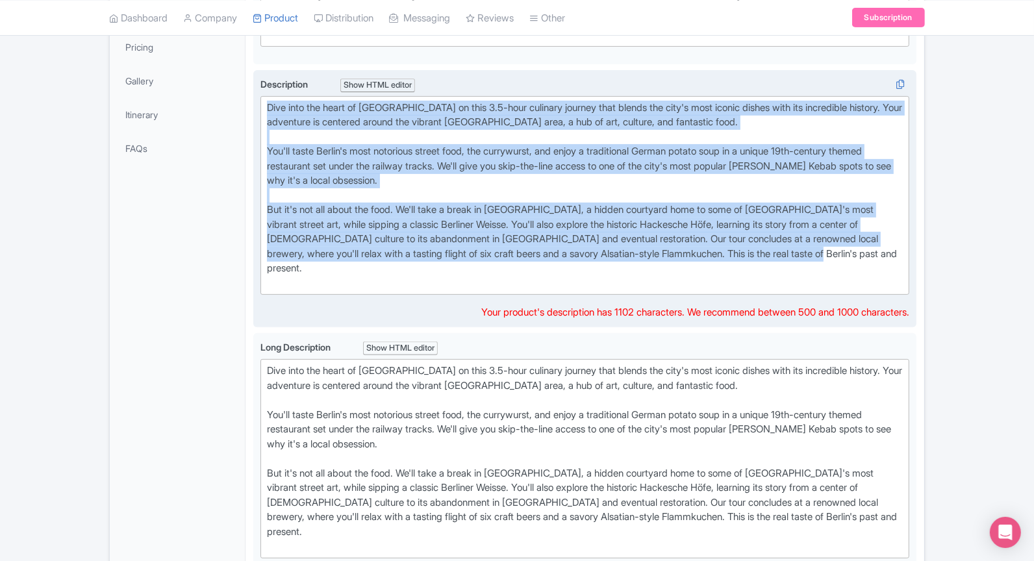
paste trix-editor "<div>Dive into Berlin Mitte on a 3.5-hour food tour through the vibrant Hackesc…"
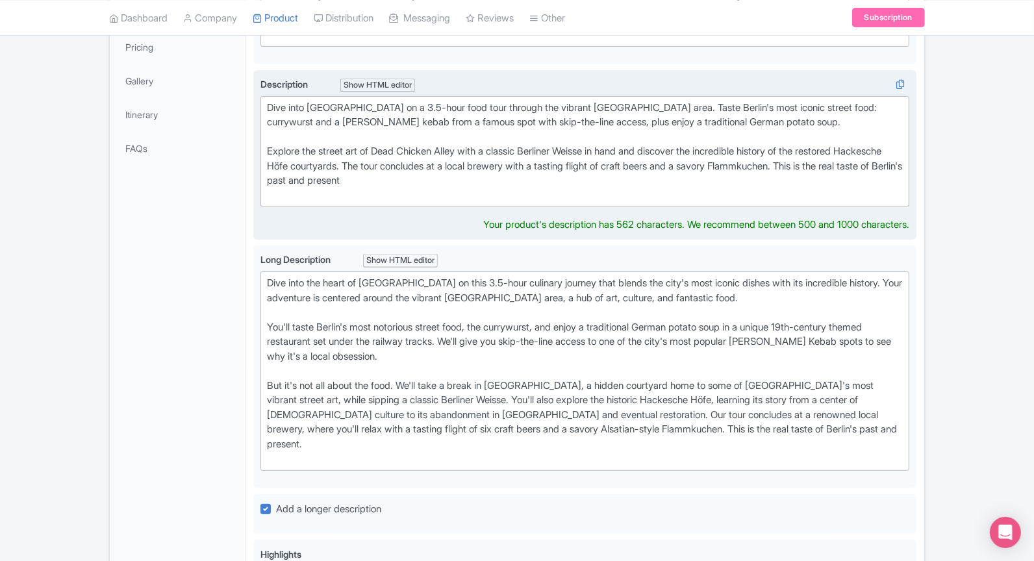
type trix-editor "<div>Dive into Berlin Mitte on a 3.5-hour food tour through the vibrant Hackesc…"
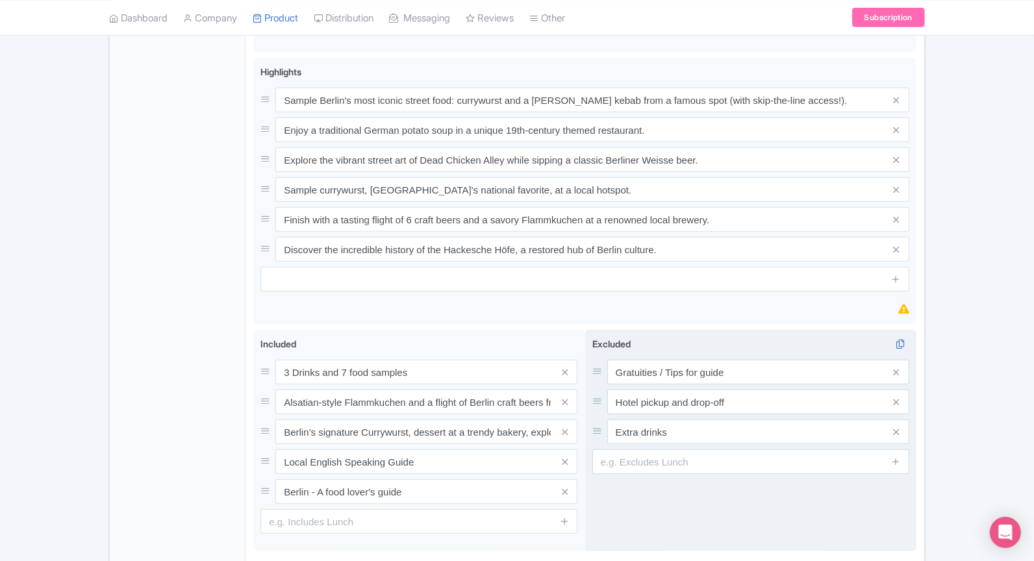
scroll to position [877, 0]
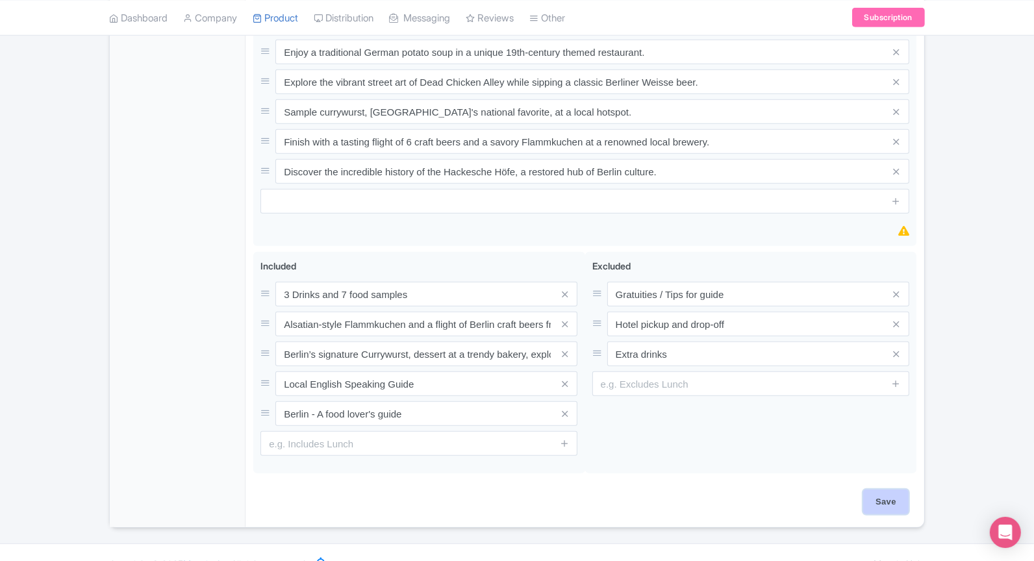
click at [904, 490] on input "Save" at bounding box center [885, 502] width 45 height 25
type input "Update Product"
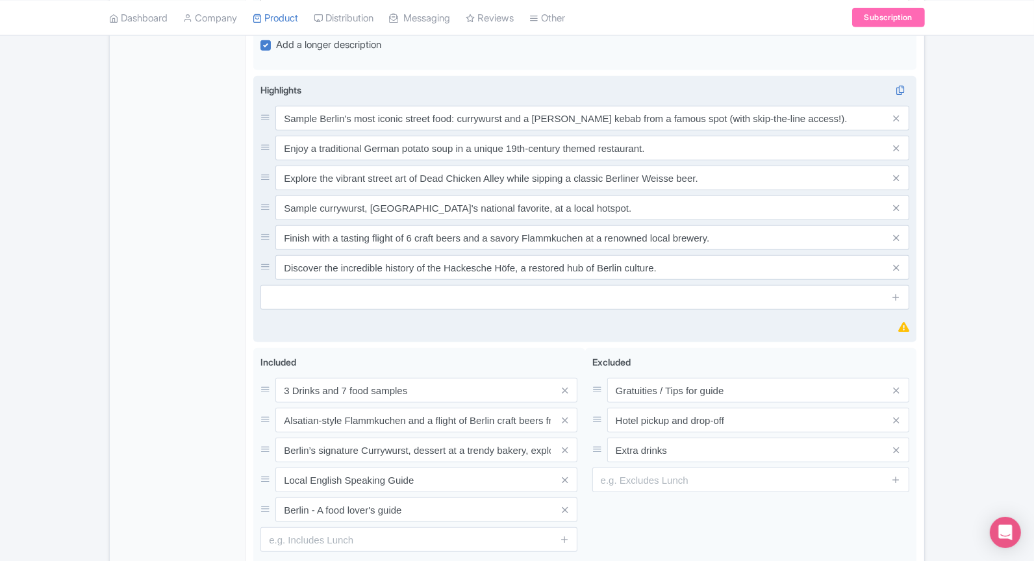
scroll to position [765, 0]
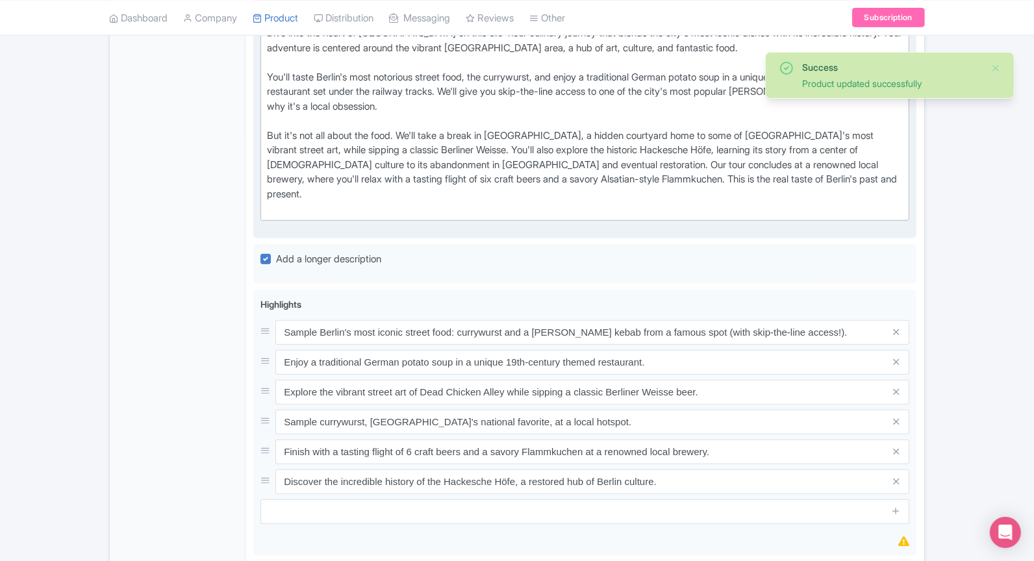
scroll to position [555, 0]
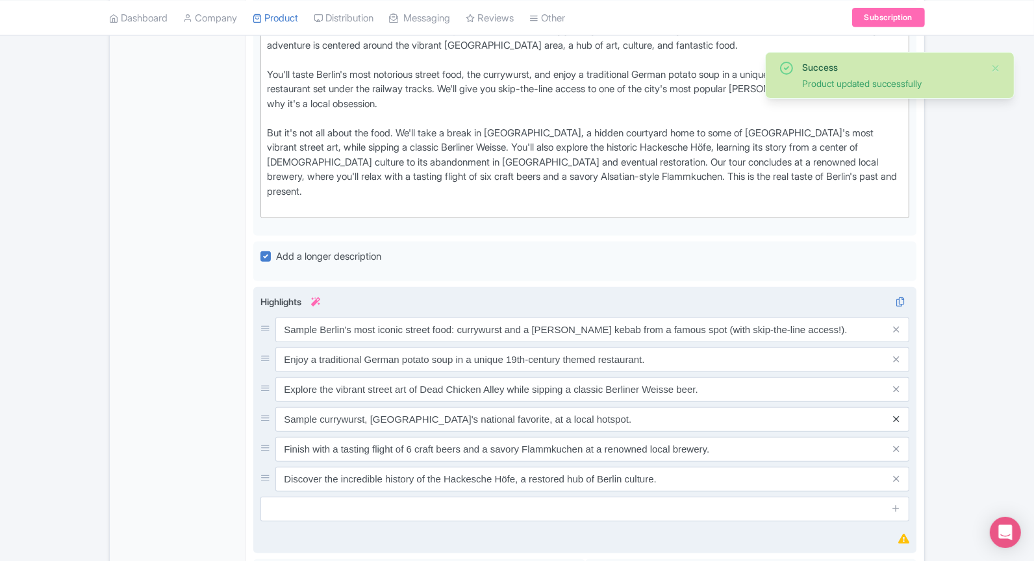
click at [893, 407] on span at bounding box center [896, 419] width 26 height 25
click at [895, 414] on icon at bounding box center [896, 419] width 6 height 10
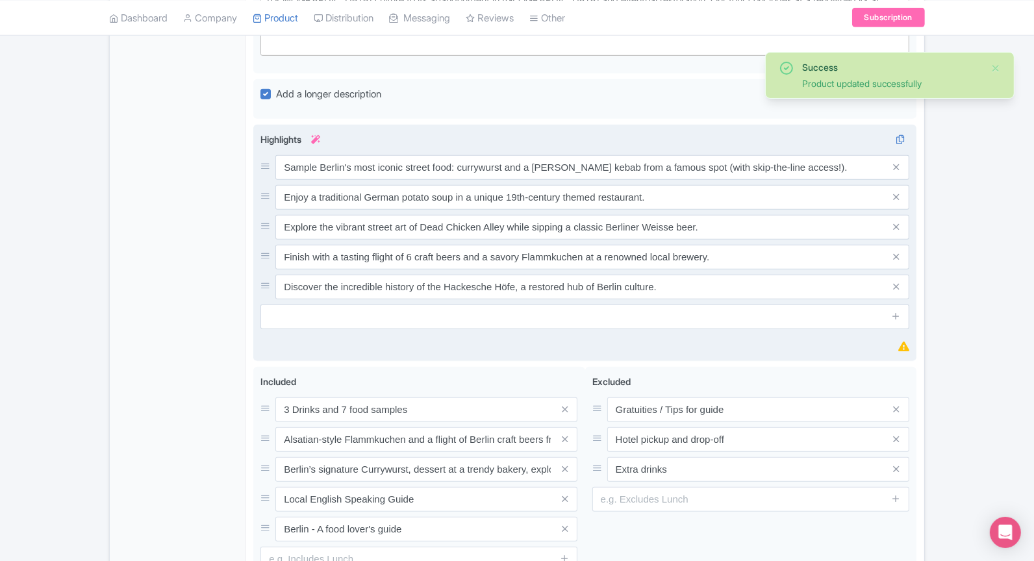
scroll to position [822, 0]
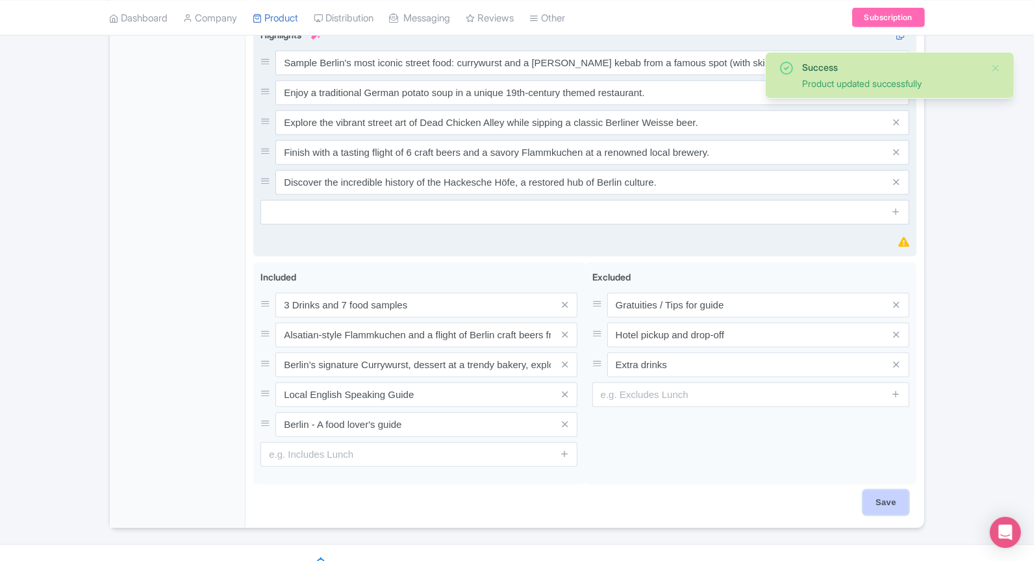
click at [889, 490] on input "Save" at bounding box center [885, 502] width 45 height 25
type input "Saving..."
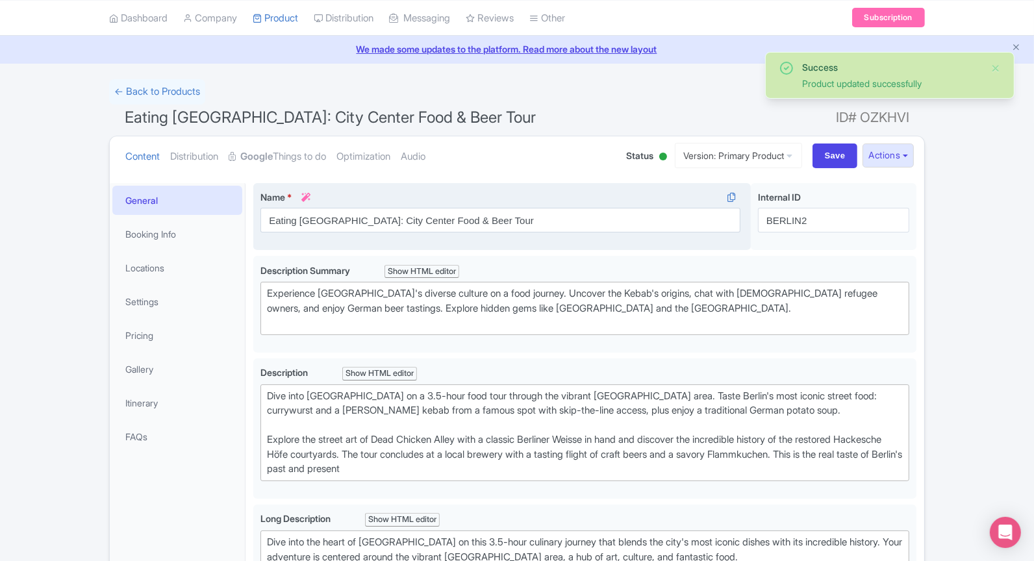
scroll to position [32, 0]
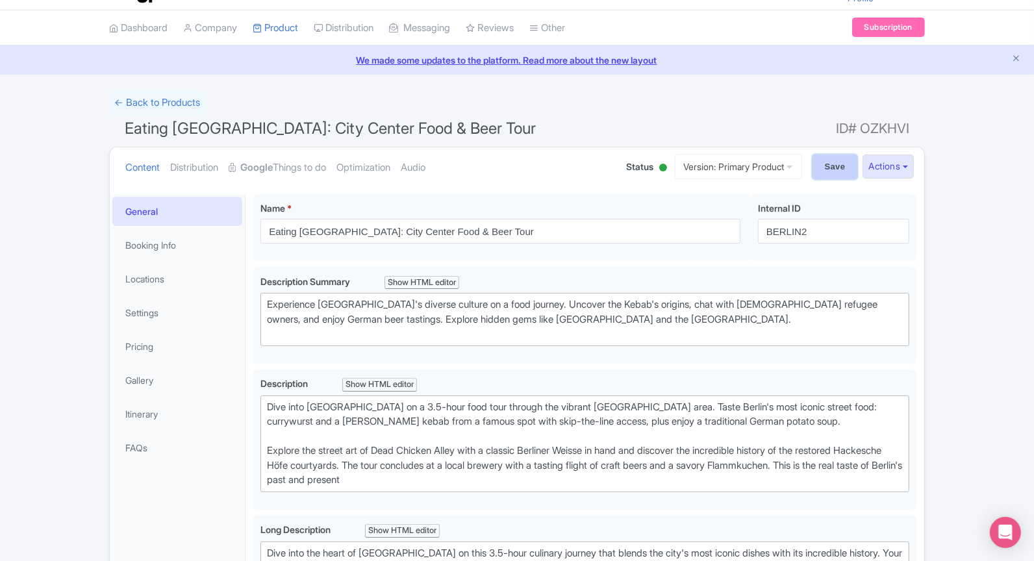
click at [834, 166] on input "Save" at bounding box center [835, 167] width 45 height 25
type input "Saving..."
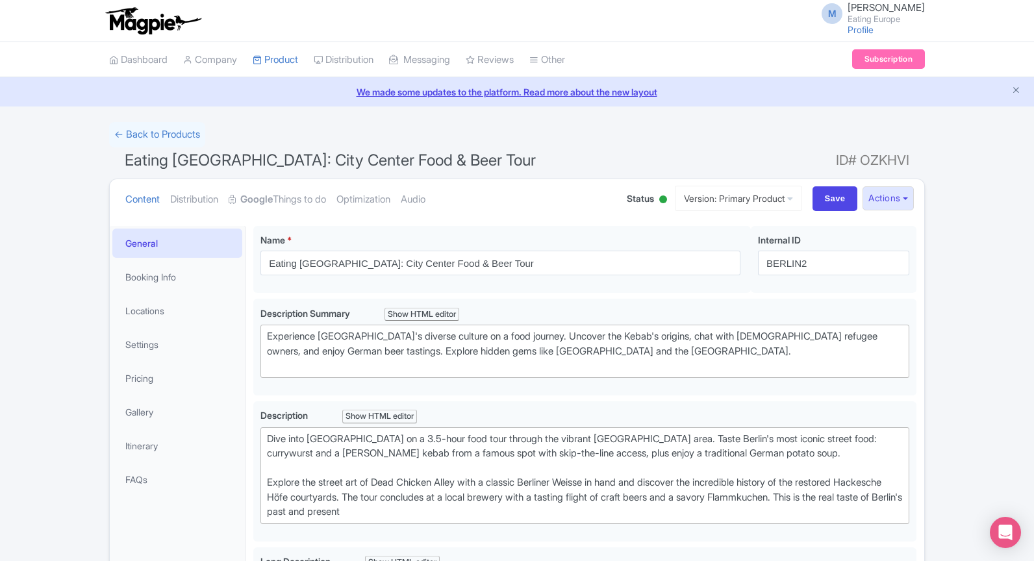
scroll to position [225, 0]
